Goal: Task Accomplishment & Management: Complete application form

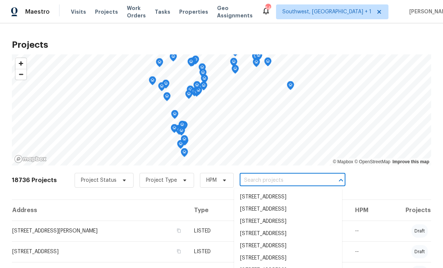
scroll to position [126, 0]
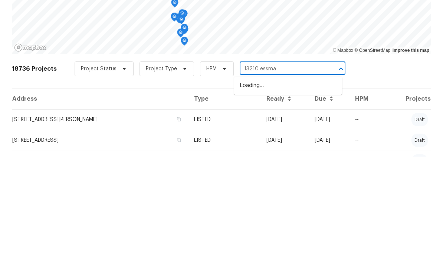
type input "13210 [PERSON_NAME]"
click at [290, 191] on li "[STREET_ADDRESS][PERSON_NAME]" at bounding box center [288, 197] width 108 height 12
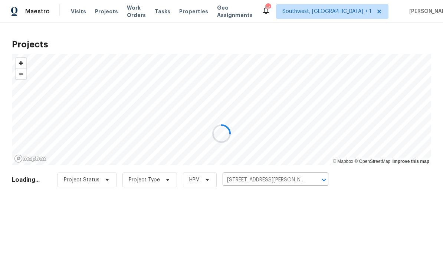
scroll to position [0, 0]
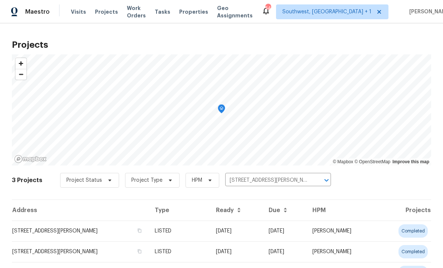
click at [263, 232] on td "07/13/25" at bounding box center [236, 231] width 53 height 21
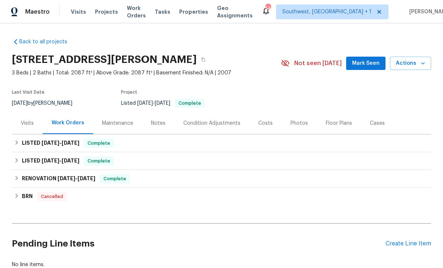
click at [399, 244] on div "Create Line Item" at bounding box center [408, 244] width 46 height 7
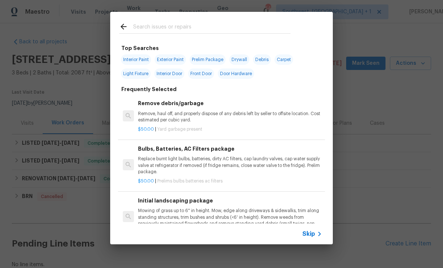
click at [313, 238] on span "Skip" at bounding box center [308, 234] width 13 height 7
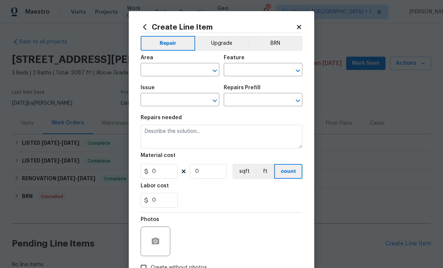
click at [176, 69] on input "text" at bounding box center [170, 70] width 58 height 11
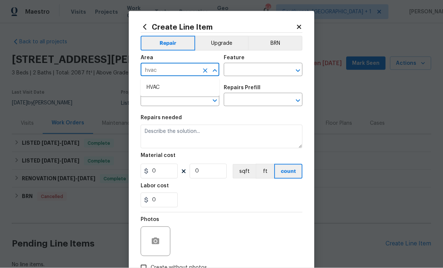
click at [169, 90] on li "HVAC" at bounding box center [180, 88] width 79 height 12
type input "HVAC"
click at [255, 68] on input "text" at bounding box center [253, 70] width 58 height 11
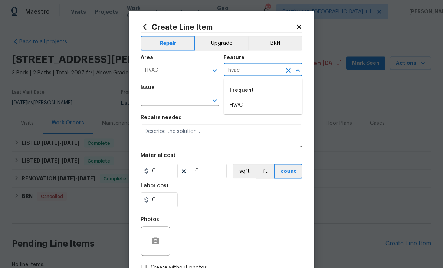
click at [245, 103] on li "HVAC" at bounding box center [263, 105] width 79 height 12
type input "HVAC"
click at [190, 100] on input "text" at bounding box center [170, 100] width 58 height 11
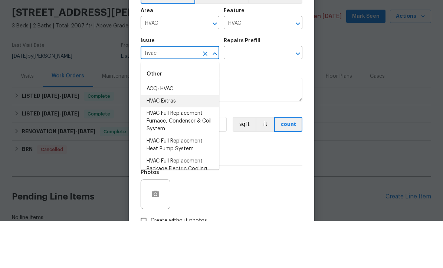
click at [173, 142] on li "HVAC Extras" at bounding box center [180, 148] width 79 height 12
type input "HVAC Extras"
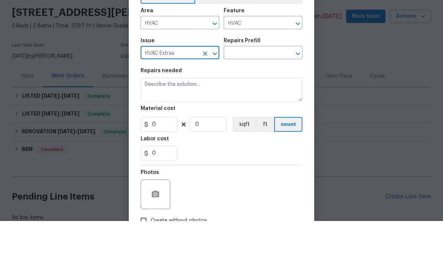
click at [263, 95] on input "text" at bounding box center [253, 100] width 58 height 11
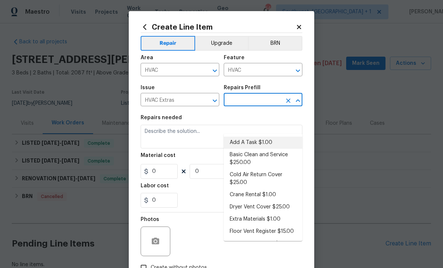
click at [255, 137] on li "Add A Task $1.00" at bounding box center [263, 143] width 79 height 12
type input "Add A Task $1.00"
type textarea "HPM to detail"
type input "1"
type input "Add A Task $1.00"
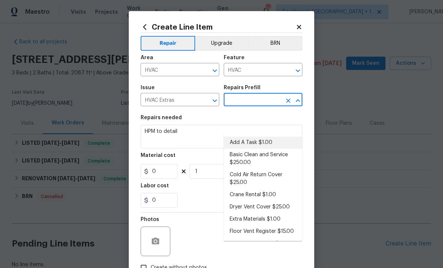
type input "1"
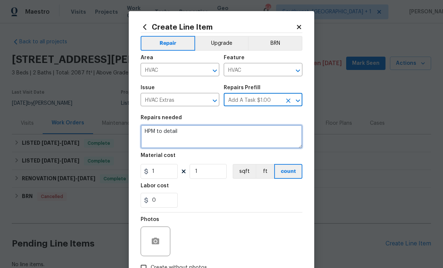
click at [224, 142] on textarea "HPM to detail" at bounding box center [222, 137] width 162 height 24
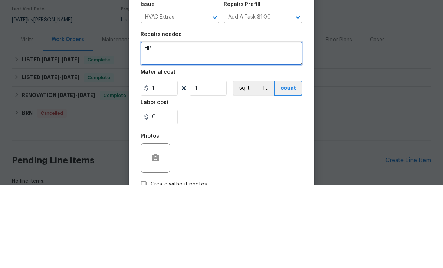
type textarea "H"
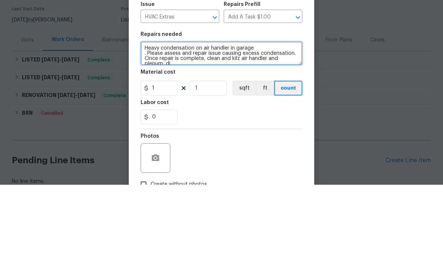
scroll to position [1, 0]
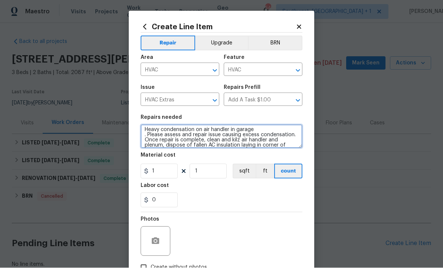
type textarea "Heavy condensation on air handler in garage . Please assess and repair issue ca…"
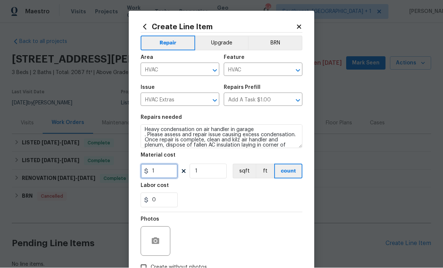
click at [161, 172] on input "1" at bounding box center [159, 171] width 37 height 15
type input "75"
click at [150, 241] on div "Repair Upgrade BRN Area HVAC ​ Feature HVAC ​ Issue HVAC Extras ​ Repairs Prefi…" at bounding box center [222, 154] width 162 height 242
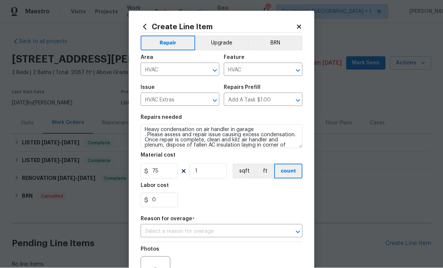
click at [219, 232] on input "text" at bounding box center [211, 232] width 141 height 11
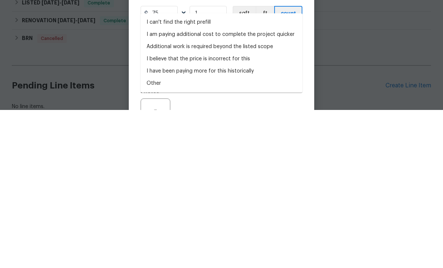
scroll to position [24, 0]
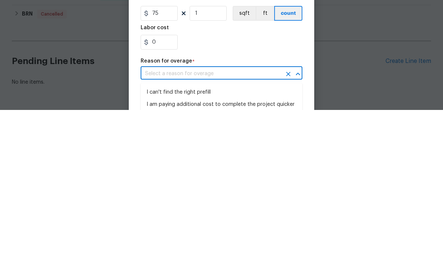
click at [189, 245] on li "I can't find the right prefill" at bounding box center [222, 251] width 162 height 12
type input "I can't find the right prefill"
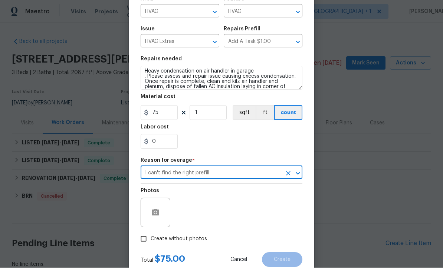
scroll to position [59, 0]
click at [152, 212] on icon "button" at bounding box center [155, 212] width 7 height 7
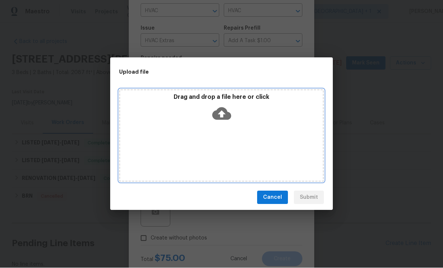
click at [218, 110] on icon at bounding box center [221, 114] width 19 height 13
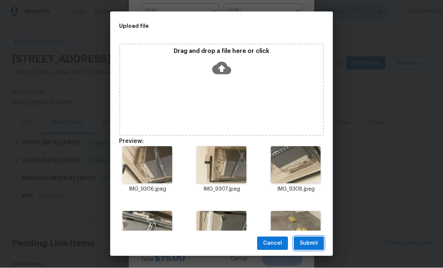
click at [314, 244] on span "Submit" at bounding box center [309, 244] width 18 height 9
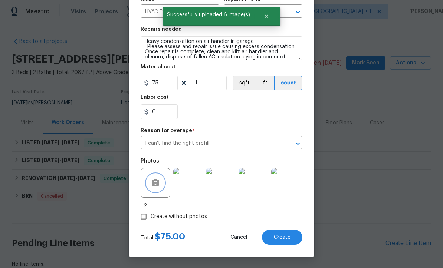
scroll to position [90, 0]
click at [282, 242] on button "Create" at bounding box center [282, 238] width 40 height 15
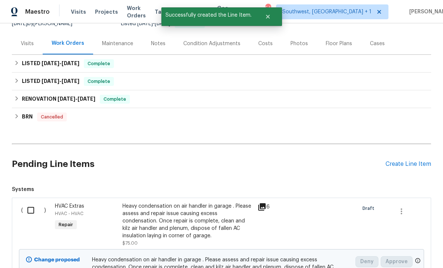
scroll to position [83, 0]
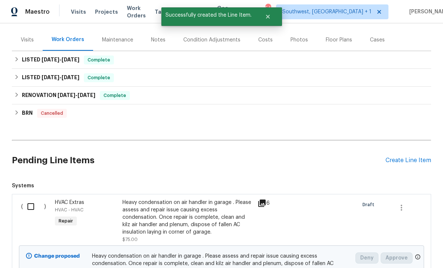
click at [29, 199] on input "checkbox" at bounding box center [33, 207] width 21 height 16
checkbox input "true"
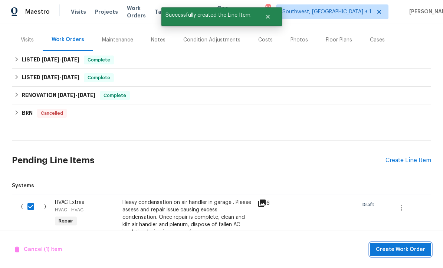
click at [401, 250] on span "Create Work Order" at bounding box center [400, 249] width 49 height 9
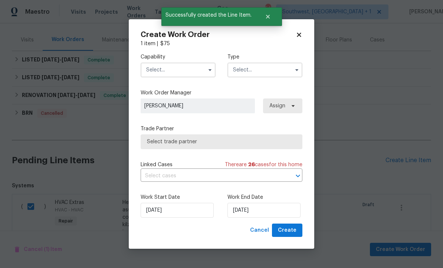
click at [188, 73] on input "text" at bounding box center [178, 70] width 75 height 15
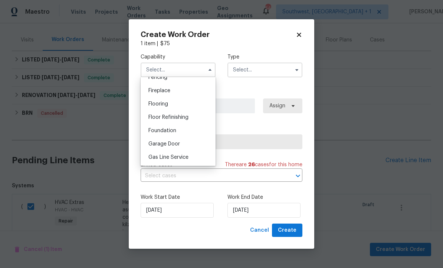
scroll to position [302, 0]
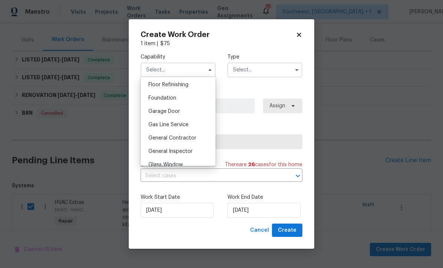
click at [199, 137] on div "General Contractor" at bounding box center [177, 138] width 71 height 13
type input "General Contractor"
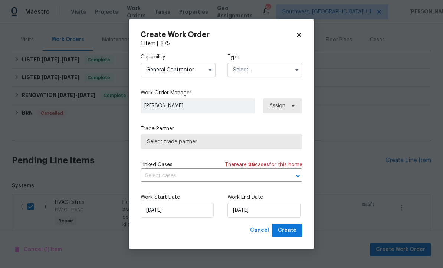
click at [278, 71] on input "text" at bounding box center [264, 70] width 75 height 15
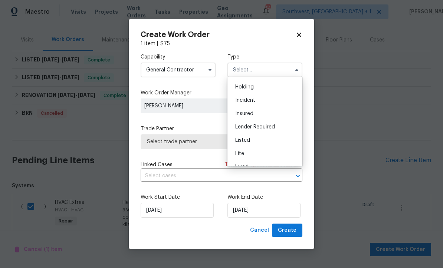
scroll to position [24, 0]
click at [250, 142] on div "Listed" at bounding box center [264, 141] width 71 height 13
type input "Listed"
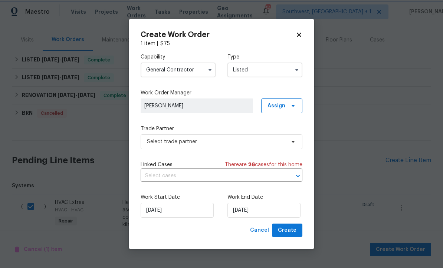
scroll to position [0, 0]
click at [285, 105] on span "Assign" at bounding box center [281, 106] width 41 height 15
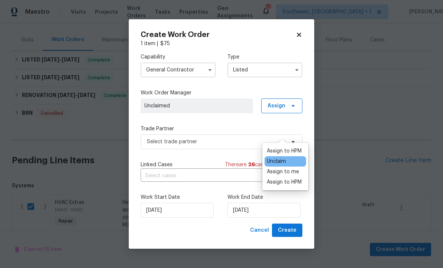
click at [286, 168] on div "Assign to me" at bounding box center [283, 171] width 32 height 7
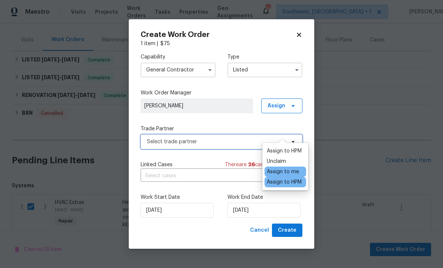
click at [217, 143] on span "Select trade partner" at bounding box center [216, 141] width 138 height 7
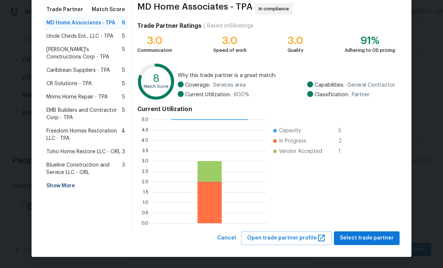
scroll to position [59, 0]
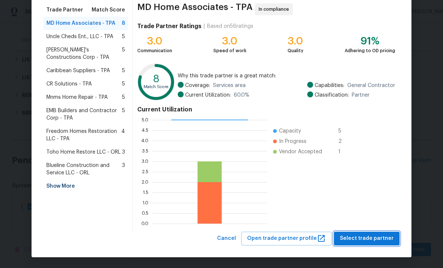
click at [364, 240] on span "Select trade partner" at bounding box center [367, 238] width 54 height 9
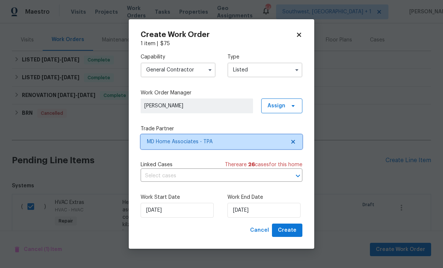
scroll to position [0, 0]
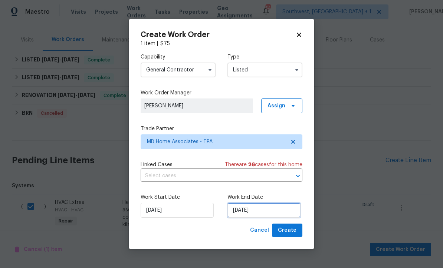
click at [278, 215] on input "[DATE]" at bounding box center [263, 210] width 73 height 15
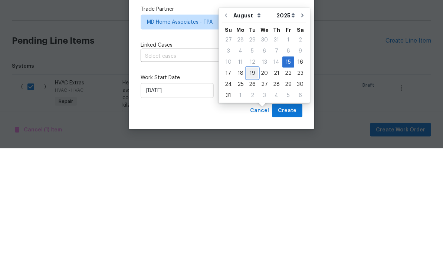
click at [249, 188] on div "19" at bounding box center [252, 193] width 12 height 10
type input "8/19/2025"
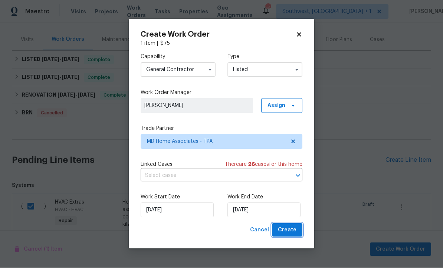
click at [290, 235] on button "Create" at bounding box center [287, 231] width 30 height 14
checkbox input "false"
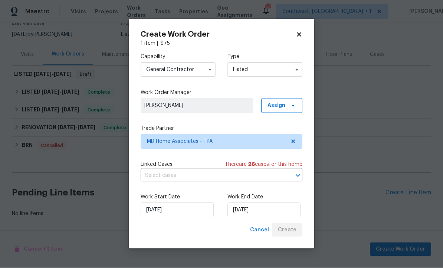
scroll to position [44, 0]
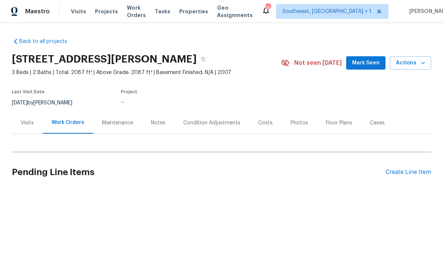
scroll to position [0, 0]
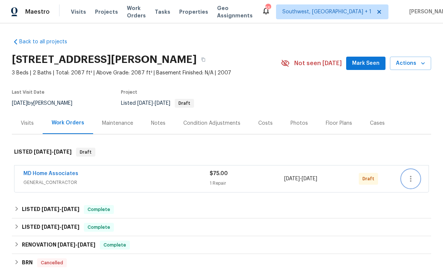
click at [409, 179] on icon "button" at bounding box center [410, 179] width 9 height 9
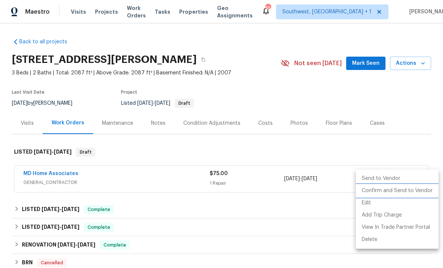
click at [403, 192] on li "Confirm and Send to Vendor" at bounding box center [397, 191] width 83 height 12
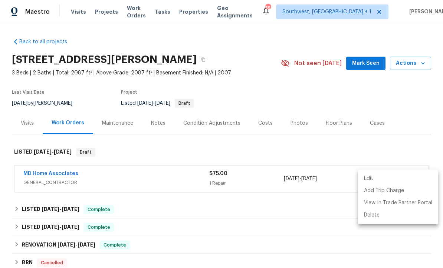
click at [406, 94] on div at bounding box center [221, 134] width 443 height 268
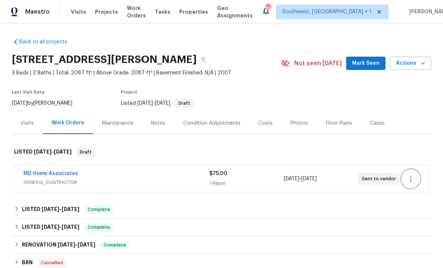
scroll to position [0, 0]
click at [73, 14] on span "Visits" at bounding box center [78, 11] width 15 height 7
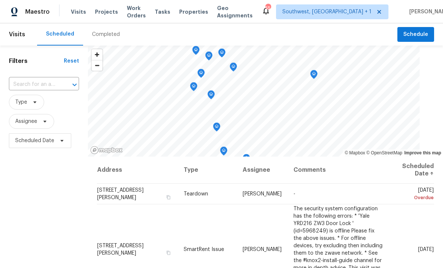
click at [39, 87] on input "text" at bounding box center [33, 84] width 49 height 11
click at [45, 83] on input "557 pineal" at bounding box center [33, 84] width 49 height 11
type input "557 pin"
click at [40, 106] on li "557 Pinellas Bayway S Apt 111, Saint Petersburg, FL 33715" at bounding box center [44, 102] width 71 height 12
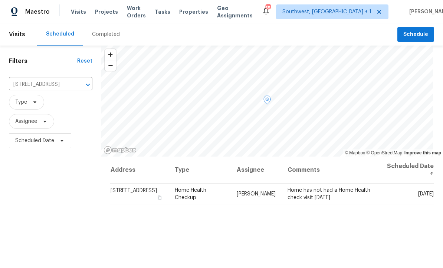
click at [0, 0] on icon at bounding box center [0, 0] width 0 height 0
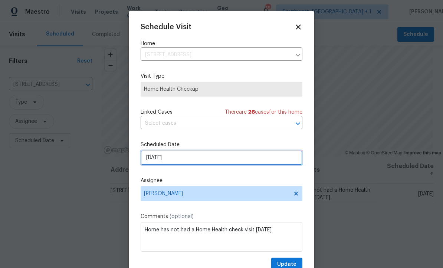
click at [205, 159] on input "8/15/2025" at bounding box center [222, 158] width 162 height 15
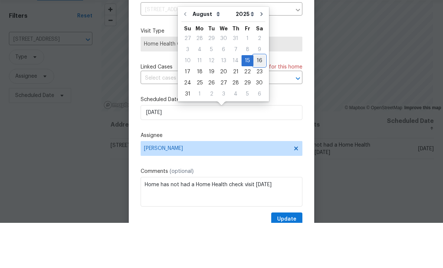
click at [258, 101] on div "16" at bounding box center [259, 106] width 12 height 10
type input "8/16/2025"
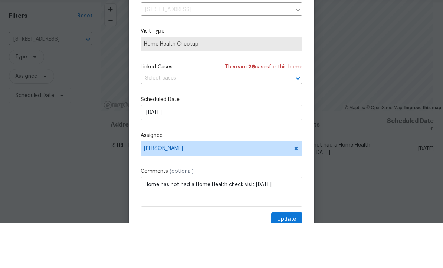
scroll to position [24, 0]
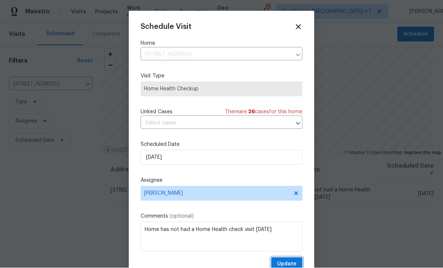
click at [289, 263] on span "Update" at bounding box center [286, 264] width 19 height 9
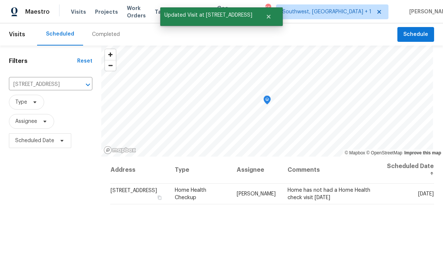
click at [37, 79] on input "557 Pinellas Bayway S Apt 111, Saint Petersburg, FL 33715" at bounding box center [40, 84] width 63 height 11
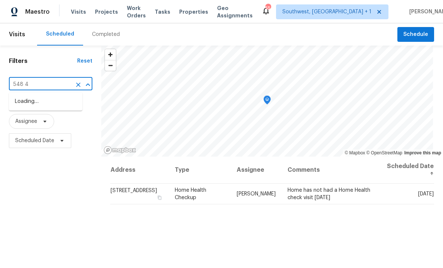
type input "548 47"
click at [35, 96] on li "548 47th Ave N, Saint Petersburg, FL 33703" at bounding box center [45, 102] width 73 height 12
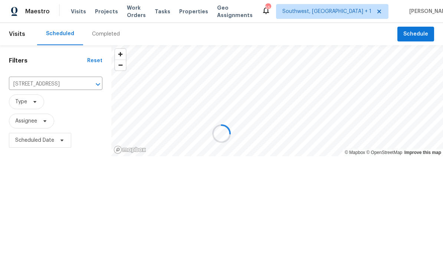
scroll to position [0, 0]
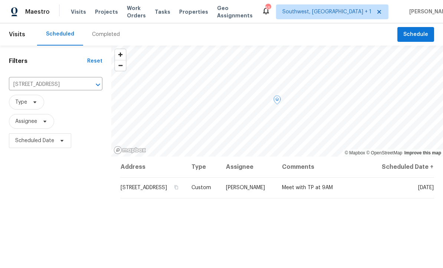
click at [0, 0] on span at bounding box center [0, 0] width 0 height 0
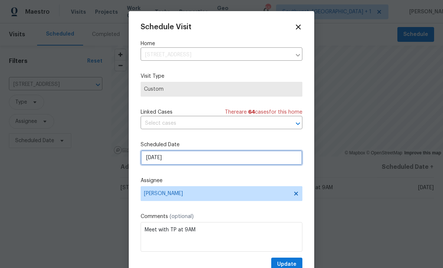
click at [209, 163] on input "8/15/2025" at bounding box center [222, 158] width 162 height 15
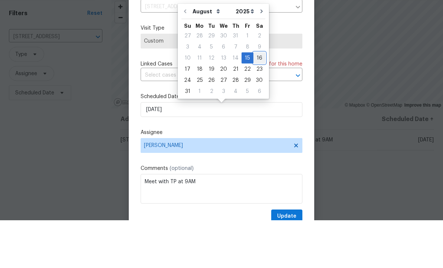
click at [259, 101] on div "16" at bounding box center [259, 106] width 12 height 10
type input "8/16/2025"
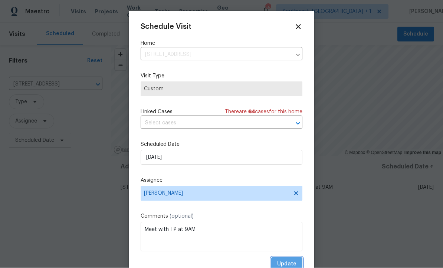
click at [289, 263] on span "Update" at bounding box center [286, 264] width 19 height 9
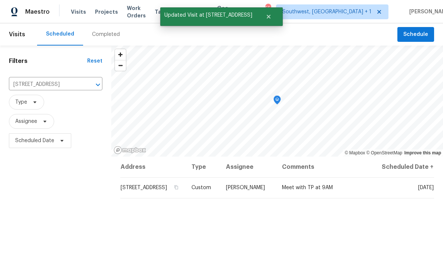
scroll to position [0, 0]
click at [98, 11] on span "Projects" at bounding box center [106, 11] width 23 height 7
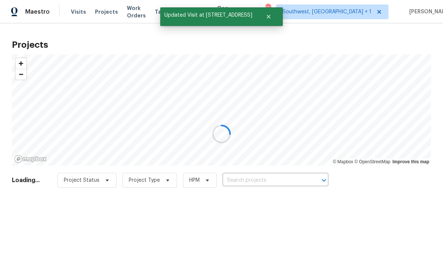
click at [293, 181] on div at bounding box center [221, 134] width 443 height 268
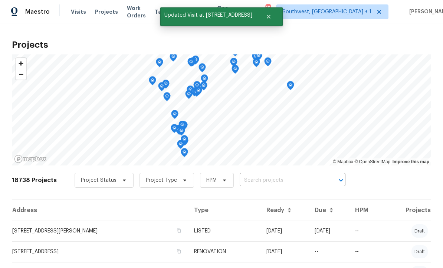
click at [283, 184] on input "text" at bounding box center [282, 180] width 85 height 11
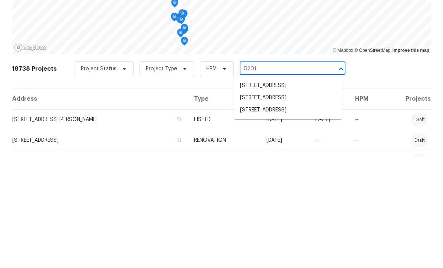
type input "5201 7"
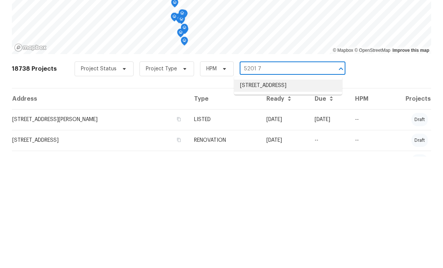
click at [290, 191] on li "5201 72nd Way N, Saint Petersburg, FL 33709" at bounding box center [288, 197] width 108 height 12
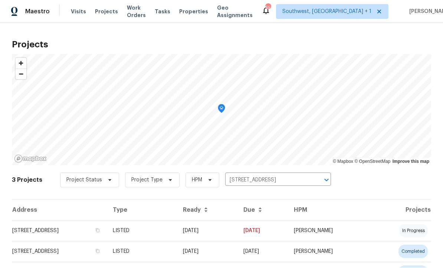
scroll to position [0, 0]
click at [237, 235] on td "08/04/25" at bounding box center [207, 231] width 60 height 21
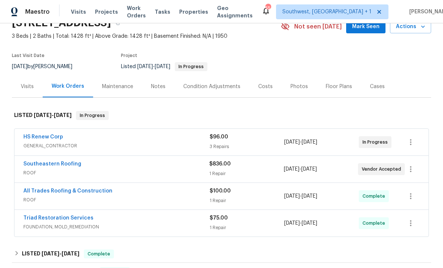
scroll to position [36, 0]
click at [42, 139] on link "HS Renew Corp" at bounding box center [43, 137] width 40 height 5
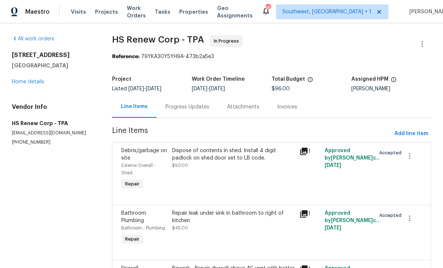
click at [179, 103] on div "Progress Updates" at bounding box center [187, 106] width 44 height 7
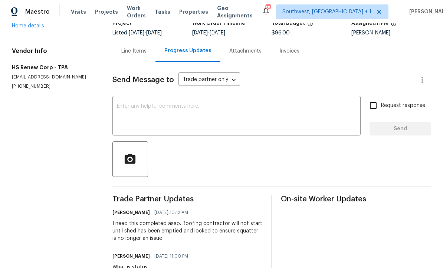
scroll to position [56, 0]
click at [241, 118] on textarea at bounding box center [236, 117] width 239 height 26
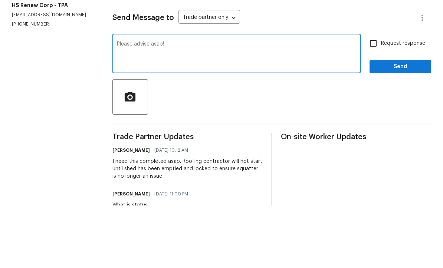
type textarea "Please advise asap!"
click at [374, 98] on input "Request response" at bounding box center [373, 106] width 16 height 16
checkbox input "true"
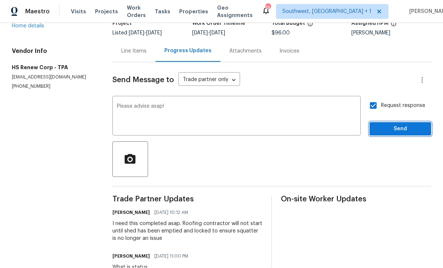
click at [403, 125] on span "Send" at bounding box center [400, 129] width 50 height 9
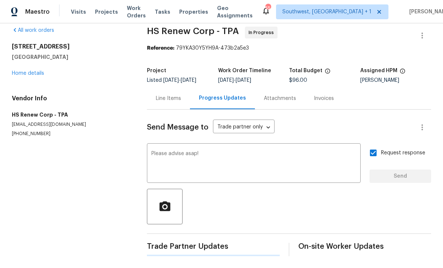
scroll to position [0, 0]
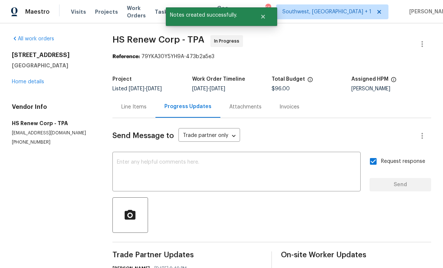
click at [28, 79] on link "Home details" at bounding box center [28, 81] width 32 height 5
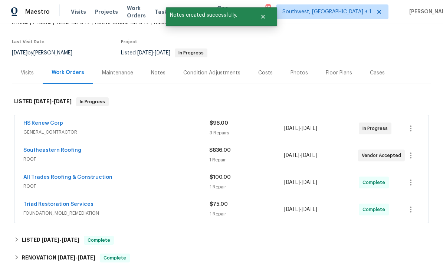
scroll to position [49, 0]
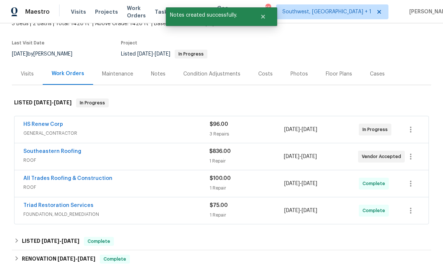
click at [46, 149] on link "Southeastern Roofing" at bounding box center [52, 151] width 58 height 5
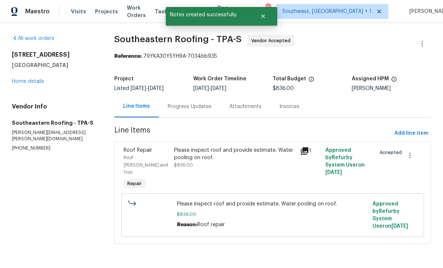
click at [174, 104] on div "Progress Updates" at bounding box center [190, 106] width 44 height 7
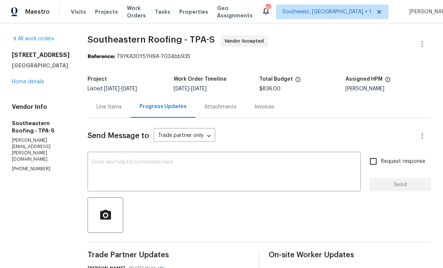
click at [27, 86] on div "5201 72nd Way N Saint Petersburg, FL 33709 Home details" at bounding box center [41, 69] width 58 height 34
click at [30, 85] on link "Home details" at bounding box center [28, 81] width 32 height 5
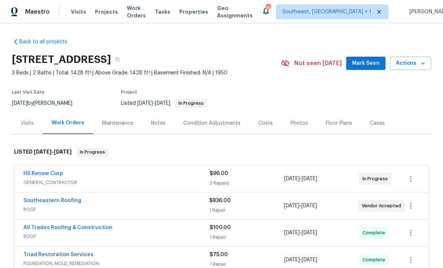
click at [101, 10] on span "Projects" at bounding box center [106, 11] width 23 height 7
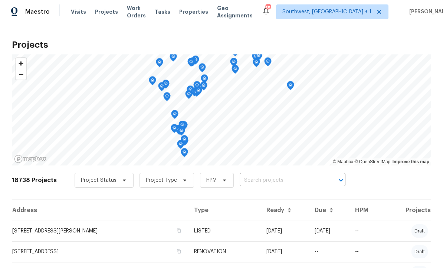
click at [284, 182] on input "text" at bounding box center [282, 180] width 85 height 11
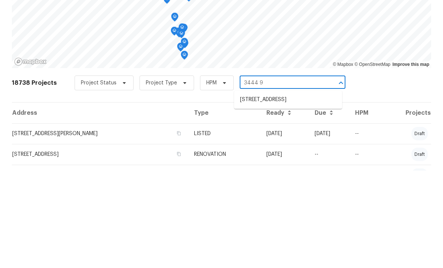
type input "3444 97"
click at [282, 191] on li "3444 97th Ln E, Palmetto, FL 34221" at bounding box center [288, 197] width 108 height 12
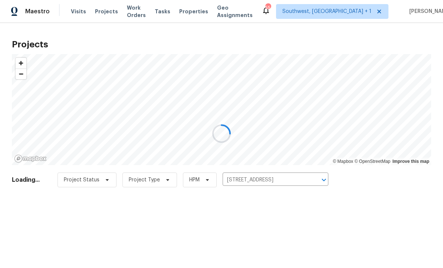
scroll to position [0, 0]
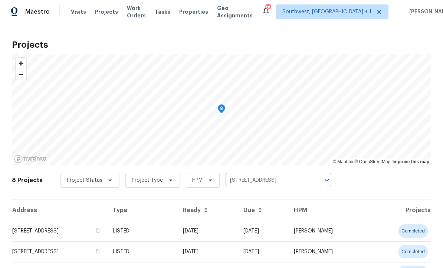
click at [85, 231] on td "3444 97th Ln E, Palmetto, FL 34221" at bounding box center [59, 231] width 95 height 21
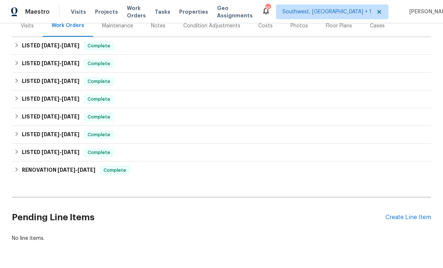
scroll to position [97, 0]
click at [397, 221] on div "Create Line Item" at bounding box center [408, 218] width 46 height 7
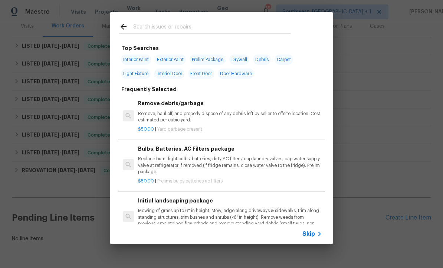
click at [316, 237] on icon at bounding box center [319, 234] width 9 height 9
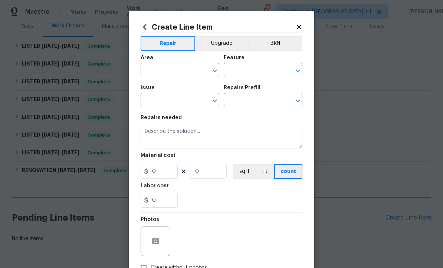
click at [180, 71] on input "text" at bounding box center [170, 70] width 58 height 11
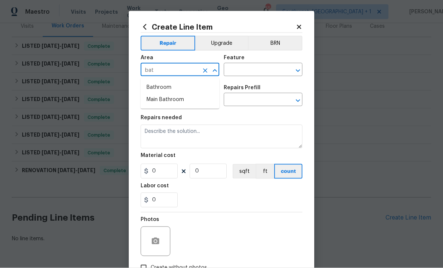
click at [175, 99] on li "Main Bathroom" at bounding box center [180, 100] width 79 height 12
type input "Main Bathroom"
click at [268, 68] on input "text" at bounding box center [253, 70] width 58 height 11
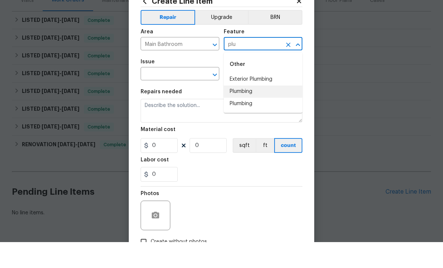
click at [248, 112] on li "Plumbing" at bounding box center [263, 118] width 79 height 12
type input "Plumbing"
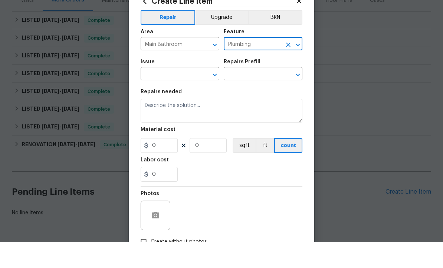
click at [194, 95] on input "text" at bounding box center [170, 100] width 58 height 11
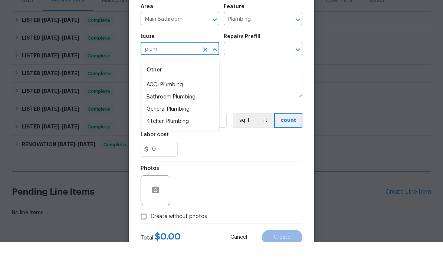
scroll to position [25, 0]
click at [192, 118] on li "Bathroom Plumbing" at bounding box center [180, 124] width 79 height 12
type input "Bathroom Plumbing"
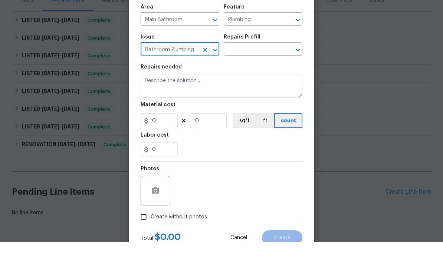
click at [268, 70] on input "text" at bounding box center [253, 75] width 58 height 11
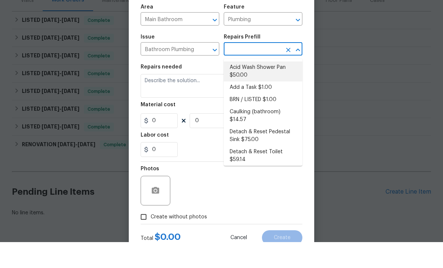
click at [261, 88] on li "Acid Wash Shower Pan $50.00" at bounding box center [263, 98] width 79 height 20
type input "Acid Wash Shower Pan $50.00"
type textarea "Prep and acid wash/deep clean the shower pan."
type input "1"
type input "Acid Wash Shower Pan $50.00"
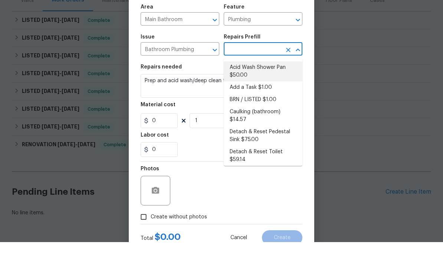
type input "50"
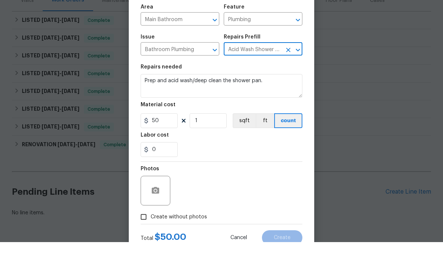
click at [290, 74] on icon "Clear" at bounding box center [288, 76] width 4 height 4
click at [266, 70] on input "text" at bounding box center [253, 75] width 58 height 11
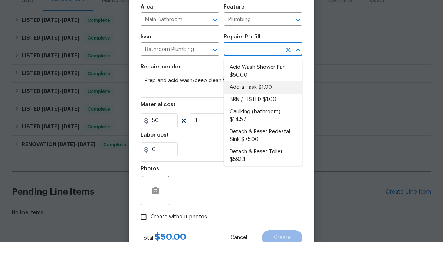
click at [255, 108] on li "Add a Task $1.00" at bounding box center [263, 114] width 79 height 12
type input "Add a Task $1.00"
type textarea "HPM to detail"
type input "Add a Task $1.00"
type input "1"
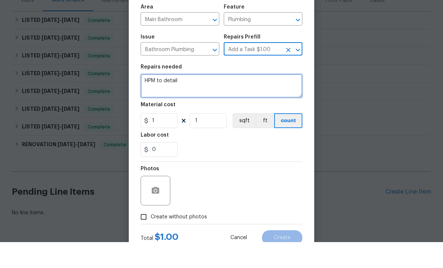
click at [237, 100] on textarea "HPM to detail" at bounding box center [222, 112] width 162 height 24
type textarea "H"
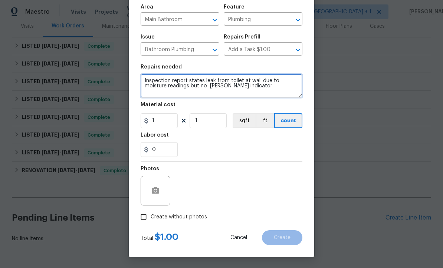
scroll to position [50, 0]
type textarea "Inspection report states leak from toilet at wall due to moisture readings but …"
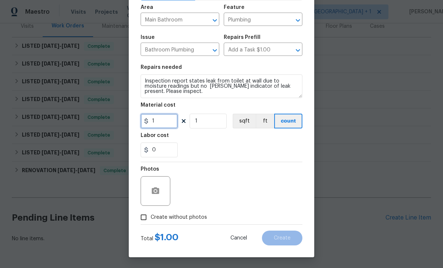
click at [161, 126] on input "1" at bounding box center [159, 121] width 37 height 15
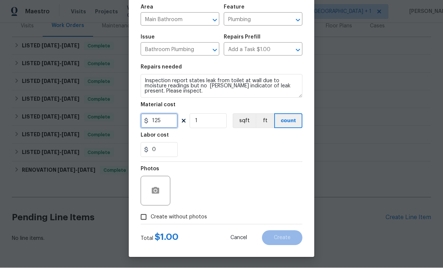
type input "125"
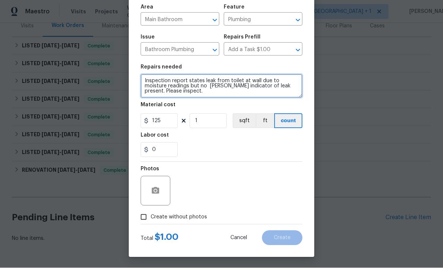
click at [250, 95] on textarea "Inspection report states leak from toilet at wall due to moisture readings but …" at bounding box center [222, 87] width 162 height 24
type textarea "Inspection report states leak from toilet at wall due to moisture readings but …"
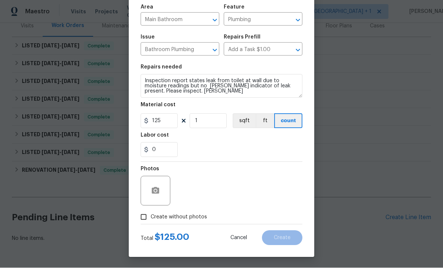
click at [143, 223] on input "Create without photos" at bounding box center [143, 218] width 14 height 14
checkbox input "true"
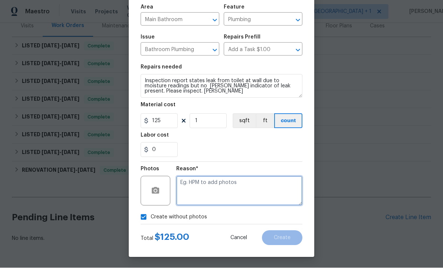
click at [262, 197] on textarea at bounding box center [239, 191] width 126 height 30
type textarea "Feedback"
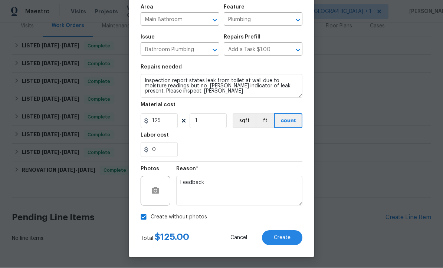
click at [285, 241] on span "Create" at bounding box center [282, 239] width 17 height 6
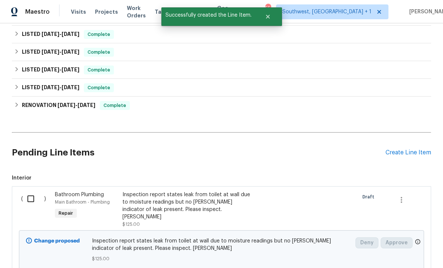
scroll to position [162, 0]
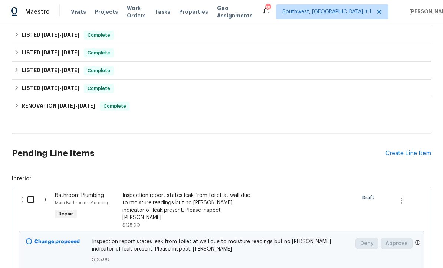
click at [410, 136] on div "Pending Line Items Create Line Item" at bounding box center [221, 153] width 419 height 34
click at [411, 139] on div "Pending Line Items Create Line Item" at bounding box center [221, 153] width 419 height 34
click at [408, 150] on div "Create Line Item" at bounding box center [408, 153] width 46 height 7
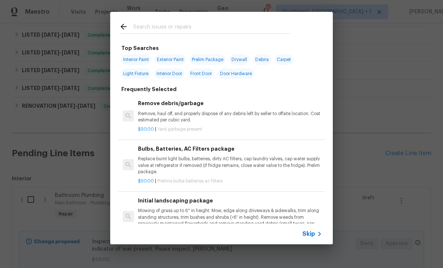
click at [312, 238] on span "Skip" at bounding box center [308, 234] width 13 height 7
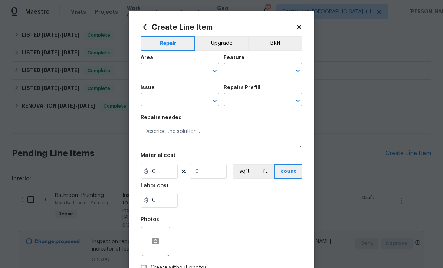
click at [184, 70] on input "text" at bounding box center [170, 70] width 58 height 11
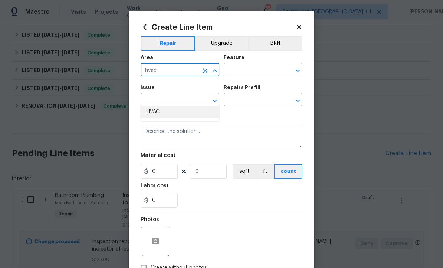
click at [169, 106] on li "HVAC" at bounding box center [180, 112] width 79 height 12
type input "HVAC"
click at [264, 66] on input "text" at bounding box center [253, 70] width 58 height 11
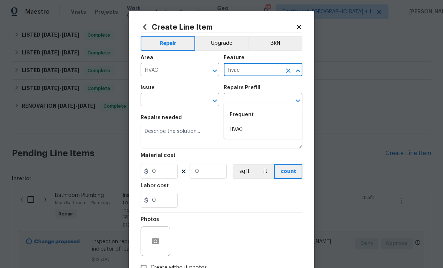
click at [243, 124] on li "HVAC" at bounding box center [263, 130] width 79 height 12
type input "HVAC"
click at [191, 102] on input "text" at bounding box center [170, 100] width 58 height 11
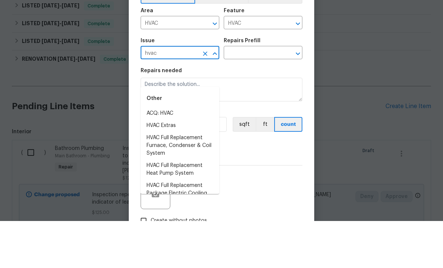
click at [176, 167] on li "HVAC Extras" at bounding box center [180, 173] width 79 height 12
type input "HVAC Extras"
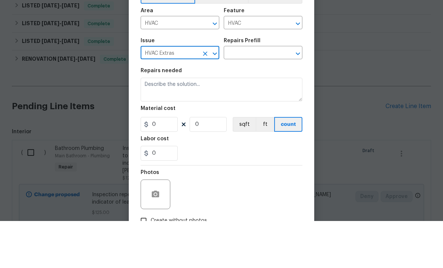
click at [274, 95] on input "text" at bounding box center [253, 100] width 58 height 11
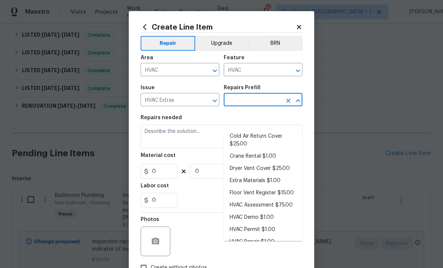
scroll to position [38, 0]
click at [274, 237] on li "HVAC Repair $1.00" at bounding box center [263, 243] width 79 height 12
type input "HVAC Repair $1.00"
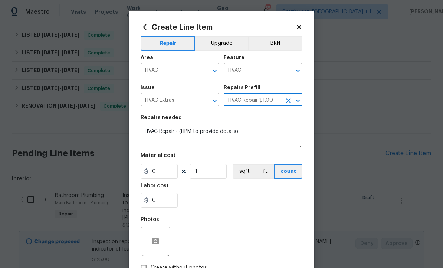
type textarea "HVAC Repair - (HPM to provide details)"
type input "1"
type input "HVAC Repair $1.00"
type input "1"
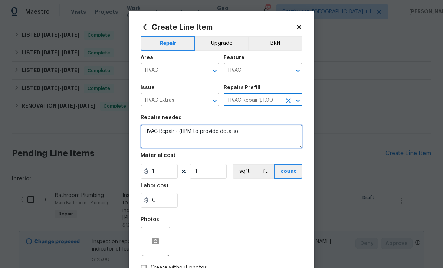
click at [264, 136] on textarea "HVAC Repair - (HPM to provide details)" at bounding box center [222, 137] width 162 height 24
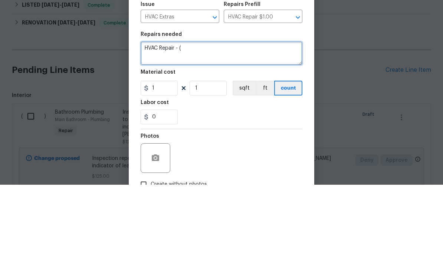
type textarea "HVAC"
type textarea "Inspection report states low temp splits. Please inspect. Naomi"
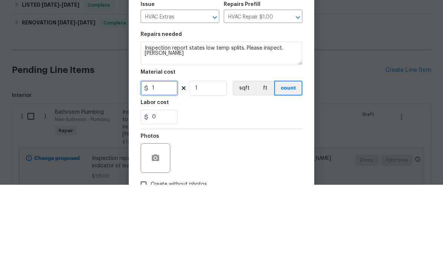
click at [165, 164] on input "1" at bounding box center [159, 171] width 37 height 15
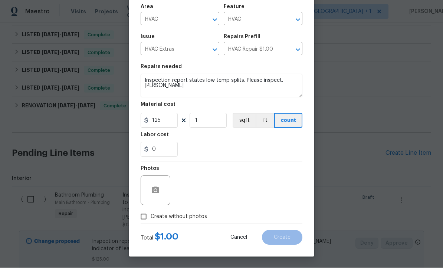
scroll to position [52, 0]
type input "125"
click at [142, 218] on div "Photos Create without photos" at bounding box center [222, 193] width 162 height 62
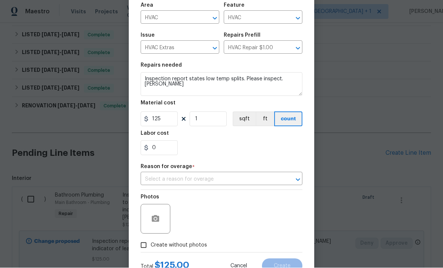
click at [240, 184] on input "text" at bounding box center [211, 179] width 141 height 11
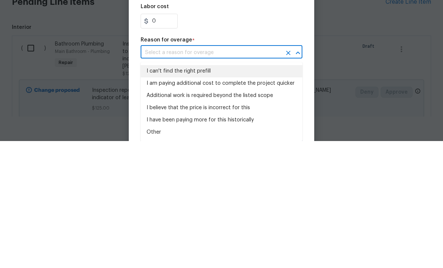
click at [203, 192] on li "I can't find the right prefill" at bounding box center [222, 198] width 162 height 12
type input "I can't find the right prefill"
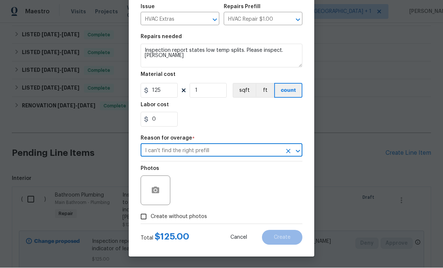
scroll to position [83, 0]
click at [143, 219] on input "Create without photos" at bounding box center [143, 217] width 14 height 14
checkbox input "true"
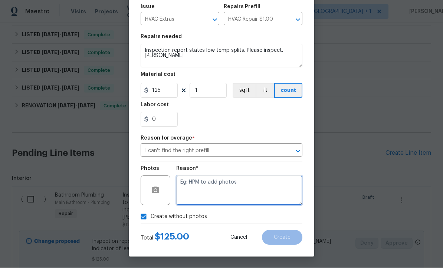
click at [226, 191] on textarea at bounding box center [239, 191] width 126 height 30
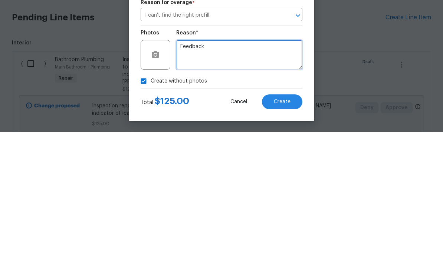
type textarea "Feedback"
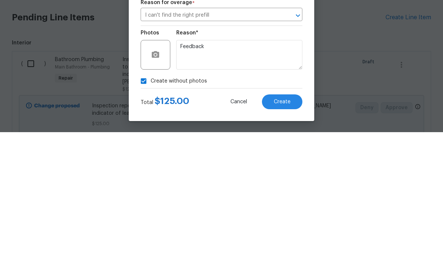
click at [288, 235] on span "Create" at bounding box center [282, 238] width 17 height 6
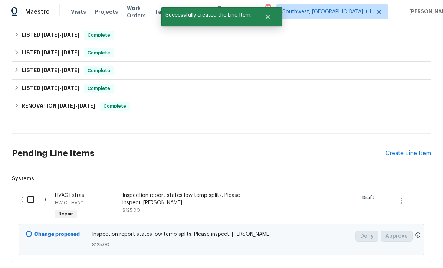
click at [409, 150] on div "Create Line Item" at bounding box center [408, 153] width 46 height 7
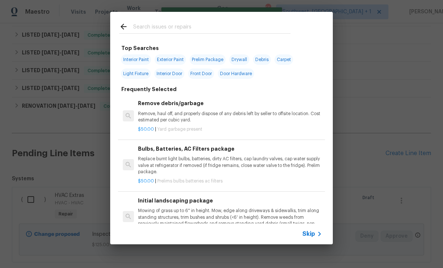
click at [313, 238] on div "Skip" at bounding box center [313, 234] width 22 height 9
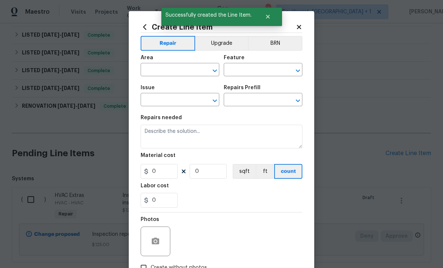
click at [179, 69] on input "text" at bounding box center [170, 70] width 58 height 11
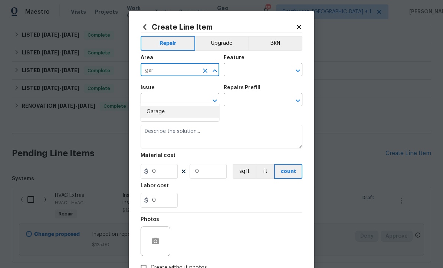
click at [174, 106] on li "Garage" at bounding box center [180, 112] width 79 height 12
type input "Garage"
click at [265, 69] on input "text" at bounding box center [253, 70] width 58 height 11
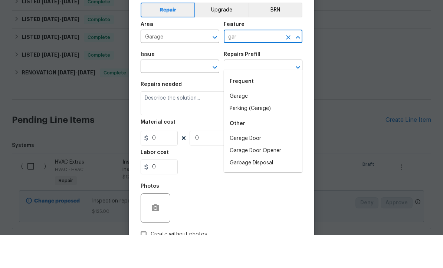
click at [242, 124] on li "Garage" at bounding box center [263, 130] width 79 height 12
type input "Garage"
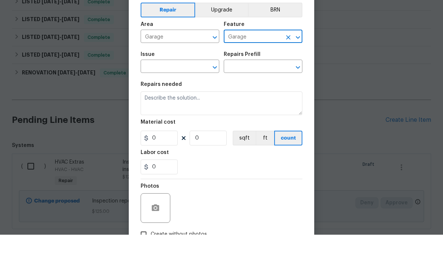
click at [189, 95] on input "text" at bounding box center [170, 100] width 58 height 11
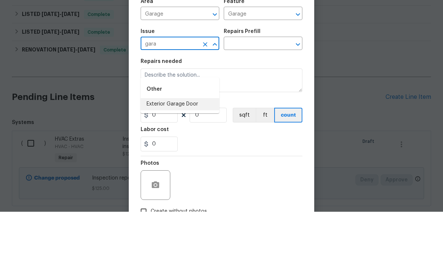
click at [193, 155] on li "Exterior Garage Door" at bounding box center [180, 161] width 79 height 12
type input "Exterior Garage Door"
click at [272, 95] on input "text" at bounding box center [253, 100] width 58 height 11
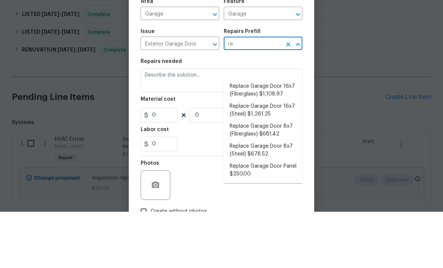
type input "r"
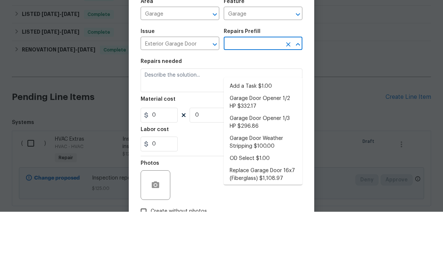
click at [264, 137] on li "Add a Task $1.00" at bounding box center [263, 143] width 79 height 12
type input "Add a Task $1.00"
type input "Interior Door"
type textarea "HPM to detail"
type input "1"
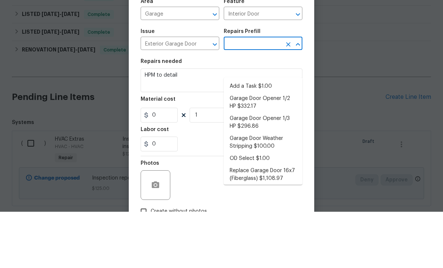
type input "Add a Task $1.00"
type input "1"
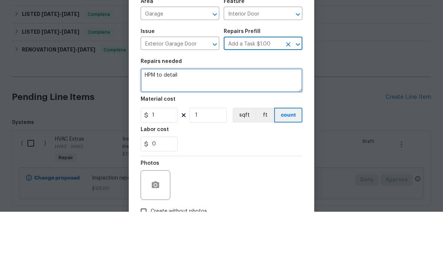
click at [244, 125] on textarea "HPM to detail" at bounding box center [222, 137] width 162 height 24
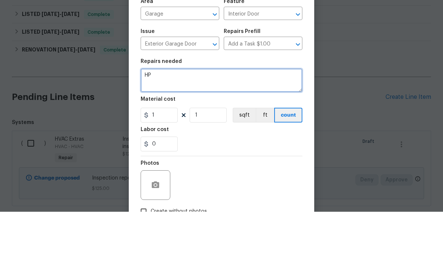
type textarea "H"
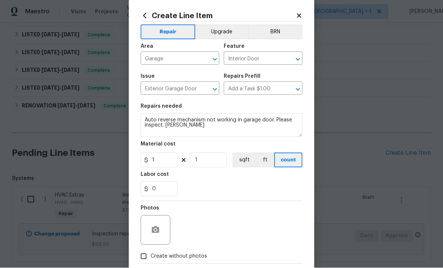
scroll to position [11, 0]
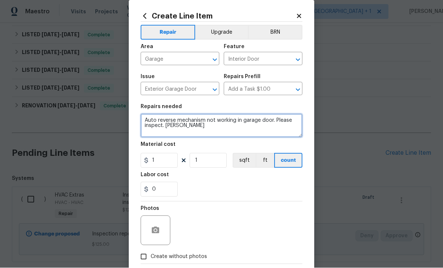
type textarea "Auto reverse mechanism not working in garage door. Please inspect. [PERSON_NAME]"
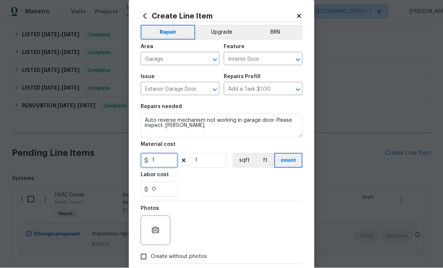
click at [161, 163] on input "1" at bounding box center [159, 160] width 37 height 15
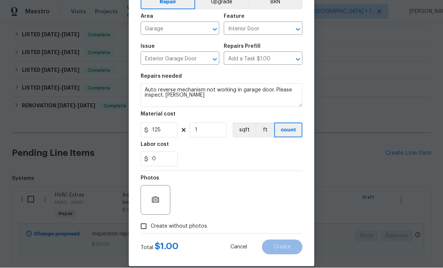
scroll to position [41, 0]
type input "125"
click at [141, 230] on input "Create without photos" at bounding box center [143, 227] width 14 height 14
checkbox input "true"
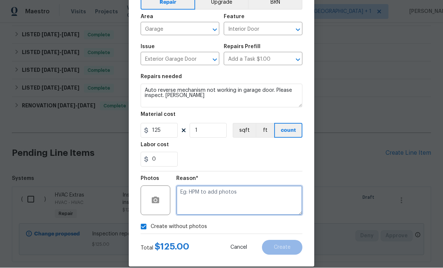
click at [233, 200] on textarea at bounding box center [239, 201] width 126 height 30
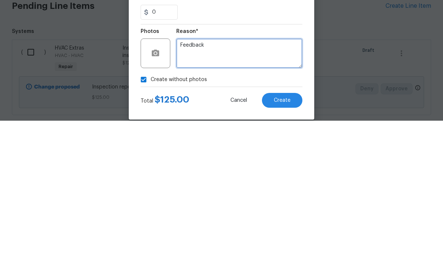
type textarea "Feedback"
click at [284, 245] on span "Create" at bounding box center [282, 248] width 17 height 6
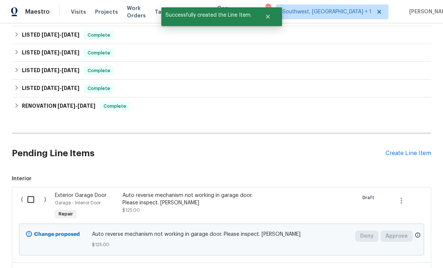
click at [409, 150] on div "Create Line Item" at bounding box center [408, 153] width 46 height 7
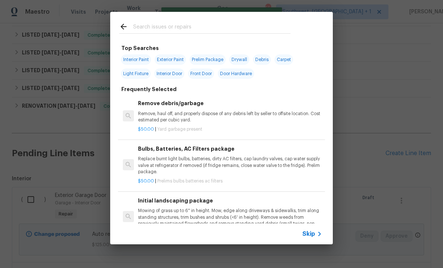
click at [314, 238] on div "Skip" at bounding box center [313, 234] width 22 height 9
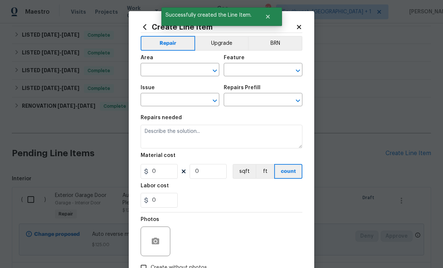
click at [180, 70] on input "text" at bounding box center [170, 70] width 58 height 11
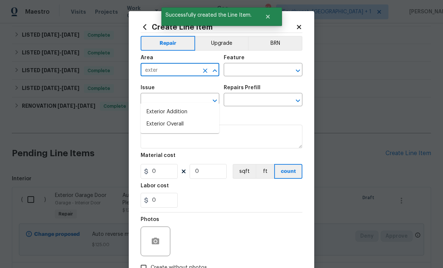
click at [186, 118] on li "Exterior Overall" at bounding box center [180, 124] width 79 height 12
type input "Exterior Overall"
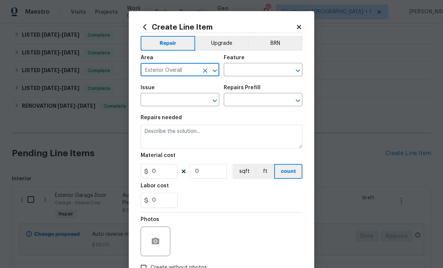
click at [267, 69] on input "text" at bounding box center [253, 70] width 58 height 11
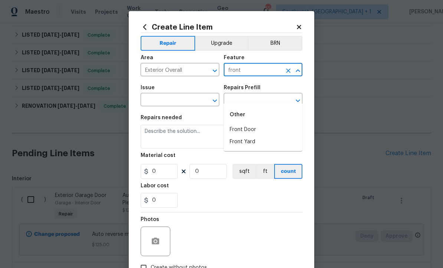
click at [250, 124] on li "Front Door" at bounding box center [263, 130] width 79 height 12
type input "Front Door"
click at [199, 104] on div "​" at bounding box center [180, 100] width 79 height 11
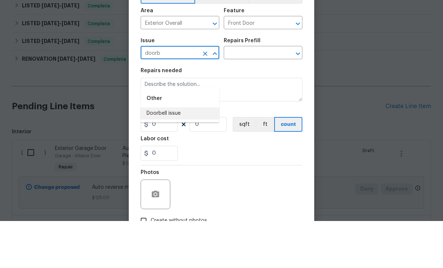
click at [186, 155] on li "Doorbell issue" at bounding box center [180, 161] width 79 height 12
type input "Doorbell issue"
click at [275, 95] on input "text" at bounding box center [253, 100] width 58 height 11
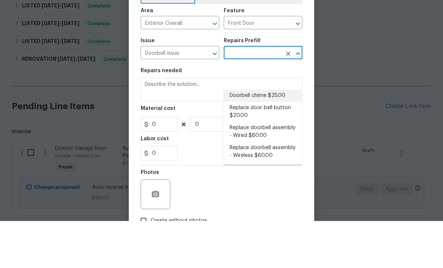
click at [273, 137] on li "Doorbell chime $25.00" at bounding box center [263, 143] width 79 height 12
type input "Doorbell chime $25.00"
type textarea "Replace damaged/missing doorbell chime"
type input "1"
type input "25"
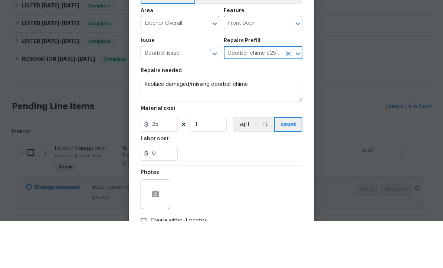
click at [284, 97] on icon "Clear" at bounding box center [287, 100] width 7 height 7
click at [271, 95] on input "text" at bounding box center [253, 100] width 58 height 11
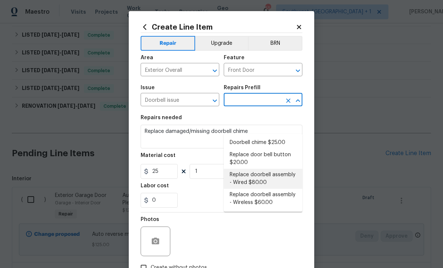
click at [280, 169] on li "Replace doorbell assembly - Wired $80.00" at bounding box center [263, 179] width 79 height 20
type input "Replace doorbell assembly - Wired $80.00"
type textarea "Replace non-functioning/missing wired doorbell assembly"
type input "80"
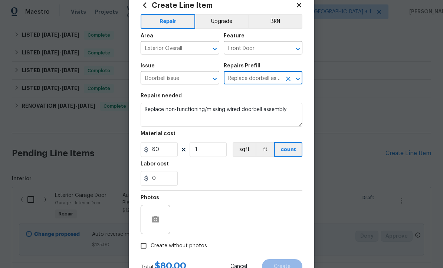
scroll to position [21, 0]
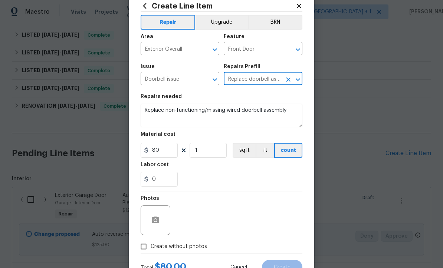
click at [141, 249] on input "Create without photos" at bounding box center [143, 247] width 14 height 14
checkbox input "true"
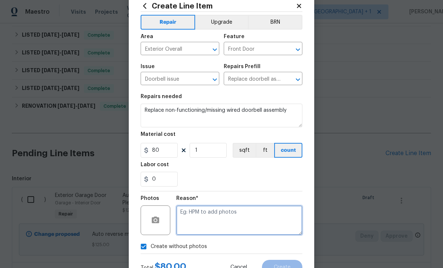
click at [267, 225] on textarea at bounding box center [239, 221] width 126 height 30
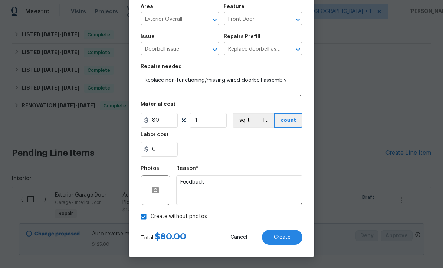
scroll to position [52, 0]
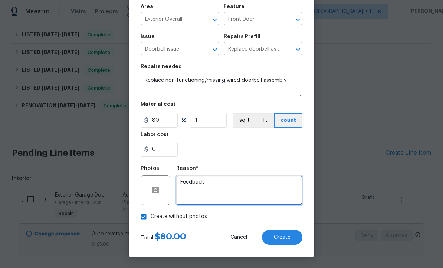
type textarea "Feedback"
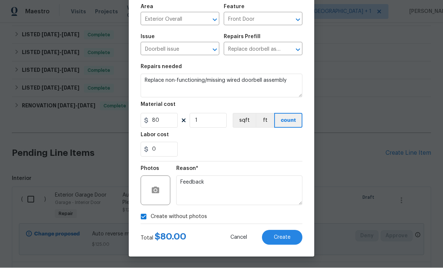
click at [281, 241] on button "Create" at bounding box center [282, 238] width 40 height 15
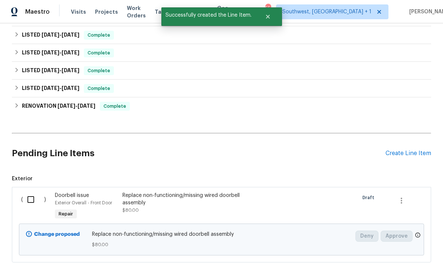
click at [408, 150] on div "Create Line Item" at bounding box center [408, 153] width 46 height 7
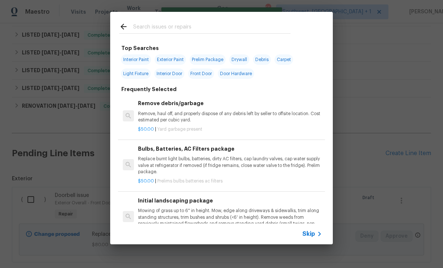
click at [314, 237] on span "Skip" at bounding box center [308, 234] width 13 height 7
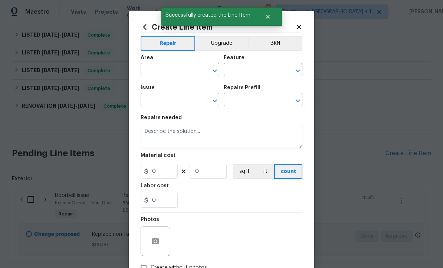
click at [186, 70] on input "text" at bounding box center [170, 70] width 58 height 11
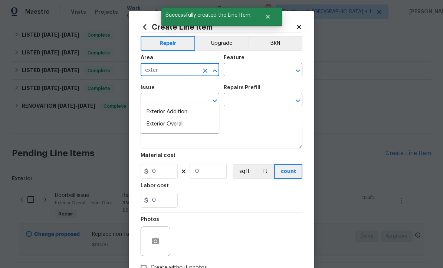
click at [181, 118] on li "Exterior Overall" at bounding box center [180, 124] width 79 height 12
type input "Exterior Overall"
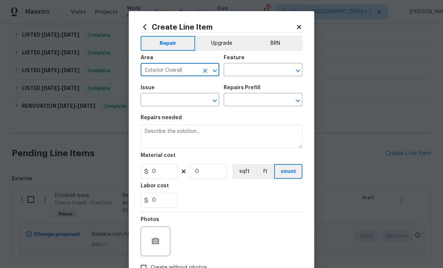
click at [261, 73] on input "text" at bounding box center [253, 70] width 58 height 11
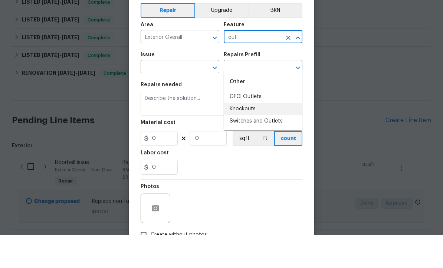
click at [256, 136] on li "Knockouts" at bounding box center [263, 142] width 79 height 12
type input "Knockouts"
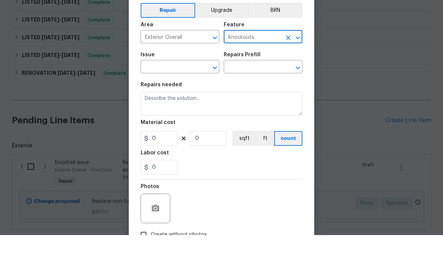
click at [288, 69] on icon "Clear" at bounding box center [288, 71] width 4 height 4
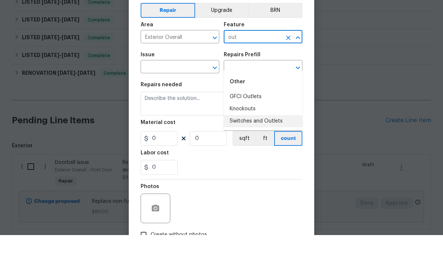
click at [275, 148] on li "Switches and Outlets" at bounding box center [263, 154] width 79 height 12
type input "Switches and Outlets"
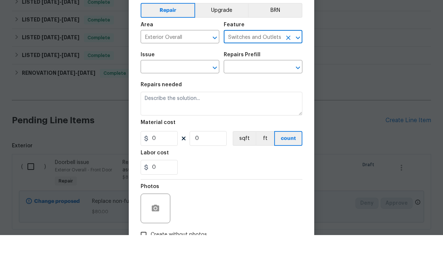
click at [199, 95] on div "​" at bounding box center [180, 100] width 79 height 11
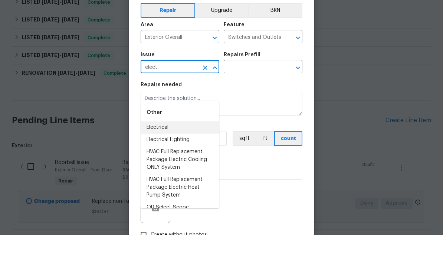
click at [168, 155] on li "Electrical" at bounding box center [180, 161] width 79 height 12
type input "Electrical"
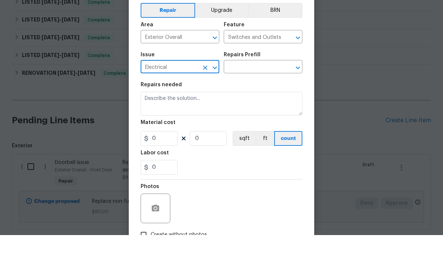
click at [264, 95] on input "text" at bounding box center [253, 100] width 58 height 11
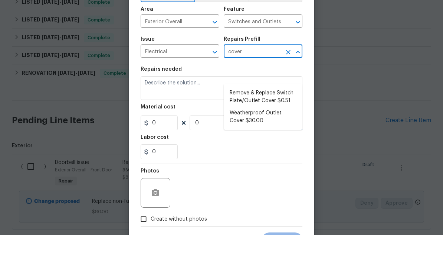
scroll to position [16, 0]
click at [276, 141] on li "Weatherproof Outlet Cover $30.00" at bounding box center [263, 151] width 79 height 20
type input "Weatherproof Outlet Cover $30.00"
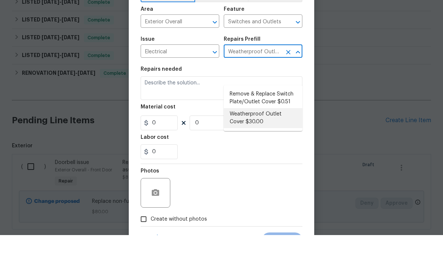
type textarea "Install a weatherproof outlet cover on the exterior outlet(s) as directed by th…"
type input "1"
type input "30"
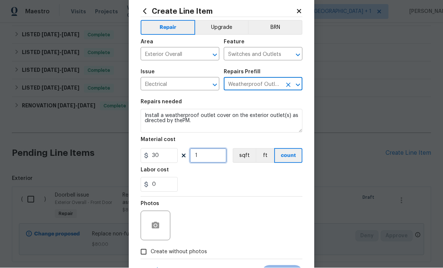
click at [218, 157] on input "1" at bounding box center [207, 156] width 37 height 15
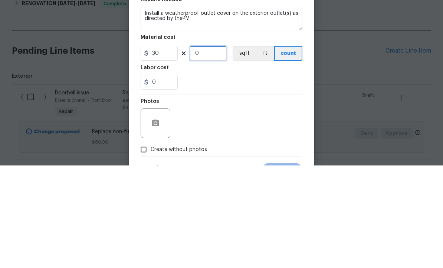
type input "2"
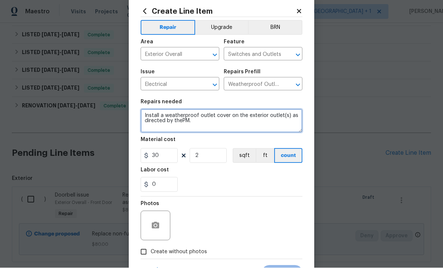
click at [251, 123] on textarea "Install a weatherproof outlet cover on the exterior outlet(s) as directed by th…" at bounding box center [222, 121] width 162 height 24
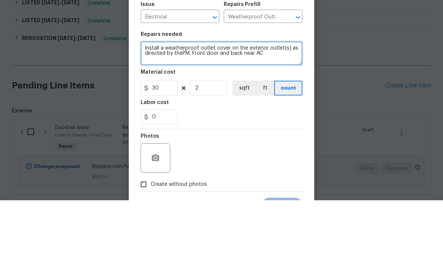
click at [145, 109] on textarea "Install a weatherproof outlet cover on the exterior outlet(s) as directed by th…" at bounding box center [222, 121] width 162 height 24
click at [189, 109] on textarea "Install a weatherproof outlet cover on the exterior outlet(s) as directed by th…" at bounding box center [222, 121] width 162 height 24
click at [188, 109] on textarea "Install a weatherproof outlet cover on the exterior outlet(s) as directed by th…" at bounding box center [222, 121] width 162 height 24
click at [264, 109] on textarea "Install a weatherproof outlet cover on the exterior outlet(s) as directed bFron…" at bounding box center [222, 121] width 162 height 24
type textarea "Install"
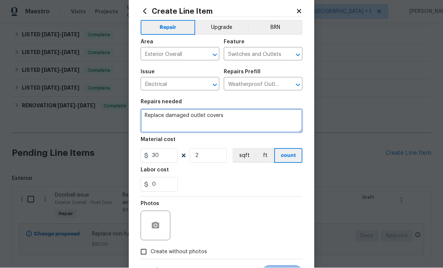
type textarea "Replace damaged outlet covers"
click at [142, 257] on input "Create without photos" at bounding box center [143, 252] width 14 height 14
checkbox input "true"
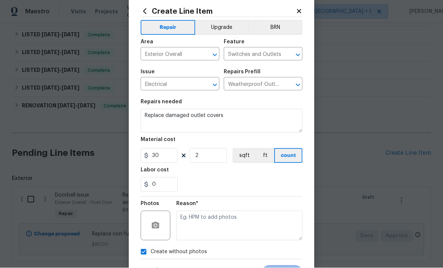
click at [261, 223] on textarea at bounding box center [239, 226] width 126 height 30
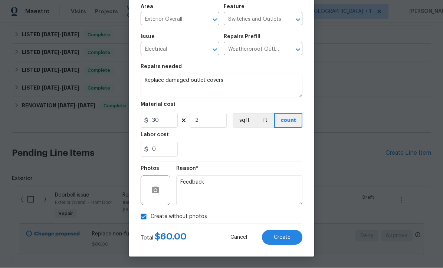
scroll to position [52, 0]
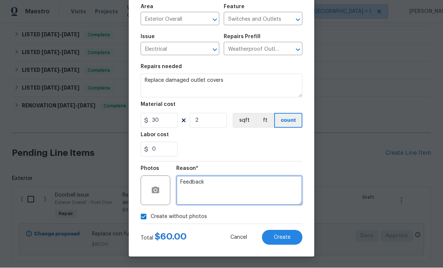
type textarea "Feedback"
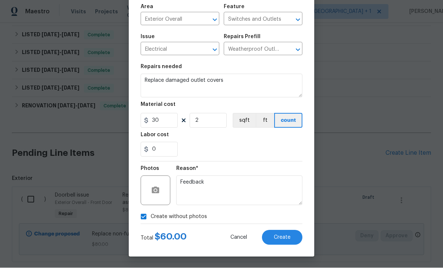
click at [288, 240] on span "Create" at bounding box center [282, 238] width 17 height 6
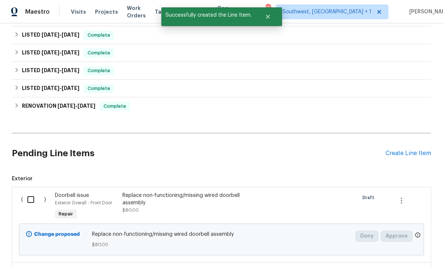
click at [409, 150] on div "Create Line Item" at bounding box center [408, 153] width 46 height 7
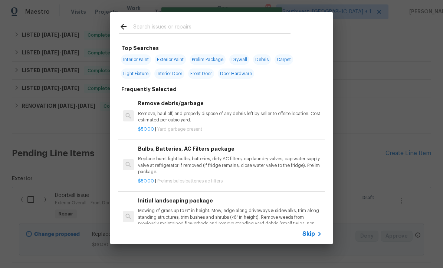
click at [314, 236] on span "Skip" at bounding box center [308, 234] width 13 height 7
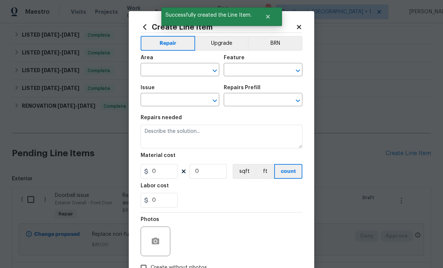
click at [186, 73] on input "text" at bounding box center [170, 70] width 58 height 11
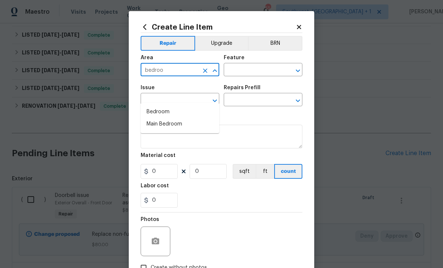
click at [168, 106] on li "Bedroom" at bounding box center [180, 112] width 79 height 12
type input "Bedroom"
click at [265, 69] on input "text" at bounding box center [253, 70] width 58 height 11
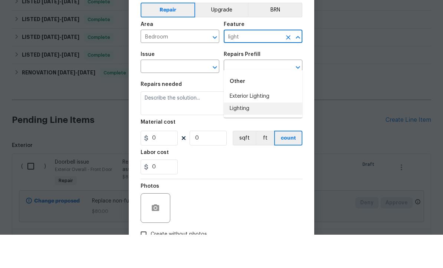
click at [250, 136] on li "Lighting" at bounding box center [263, 142] width 79 height 12
type input "Lighting"
click at [195, 95] on input "text" at bounding box center [170, 100] width 58 height 11
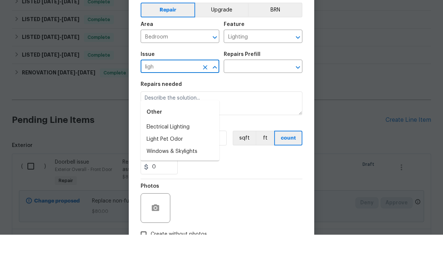
click at [187, 155] on li "Electrical Lighting" at bounding box center [180, 161] width 79 height 12
type input "Electrical Lighting"
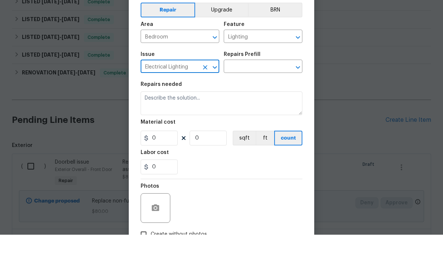
click at [265, 95] on input "text" at bounding box center [253, 100] width 58 height 11
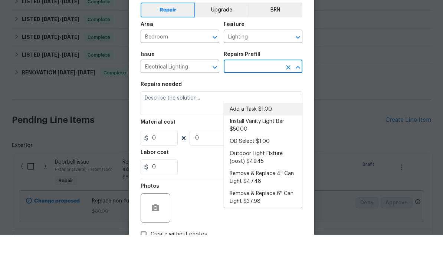
click at [269, 137] on li "Add a Task $1.00" at bounding box center [263, 143] width 79 height 12
type input "Add a Task $1.00"
type textarea "HPM to detail"
type input "1"
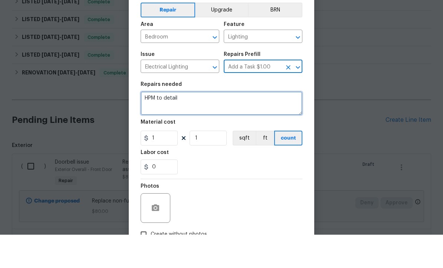
click at [237, 125] on textarea "HPM to detail" at bounding box center [222, 137] width 162 height 24
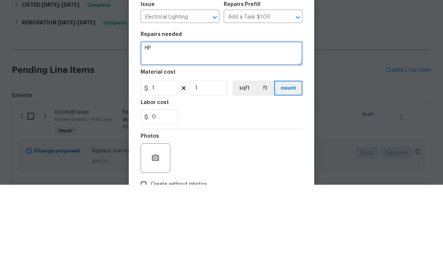
type textarea "H"
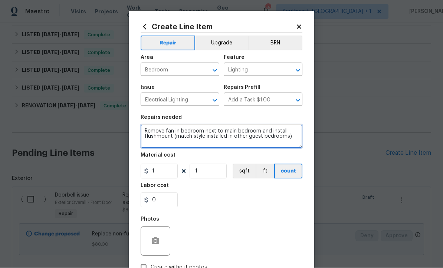
type textarea "Remove fan in bedroom next to main bedroom and install flushmount (match style …"
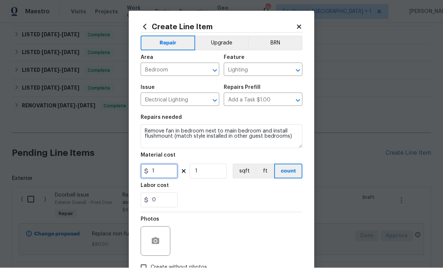
click at [160, 174] on input "1" at bounding box center [159, 171] width 37 height 15
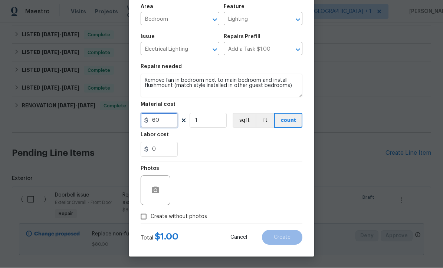
type input "60"
click at [142, 219] on input "Create without photos" at bounding box center [143, 217] width 14 height 14
checkbox input "true"
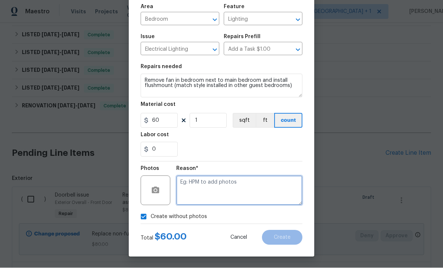
click at [248, 193] on textarea at bounding box center [239, 191] width 126 height 30
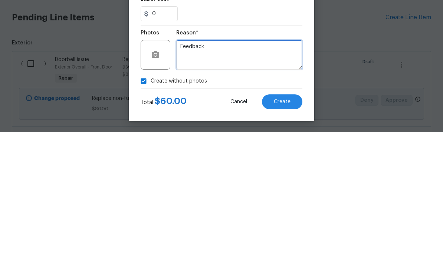
type textarea "Feedback"
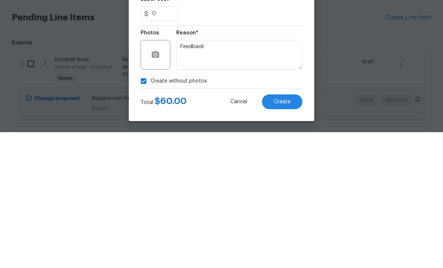
click at [285, 235] on span "Create" at bounding box center [282, 238] width 17 height 6
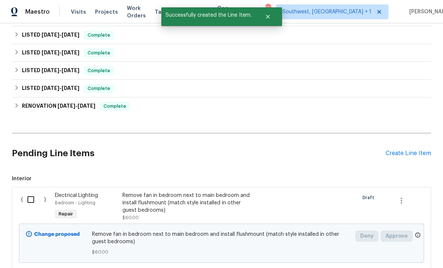
click at [408, 150] on div "Create Line Item" at bounding box center [408, 153] width 46 height 7
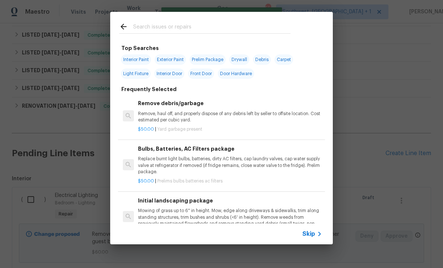
click at [311, 238] on div "Skip" at bounding box center [313, 234] width 22 height 9
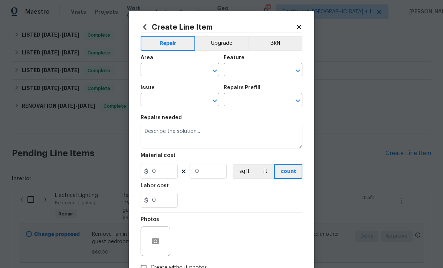
click at [300, 25] on icon at bounding box center [299, 27] width 7 height 7
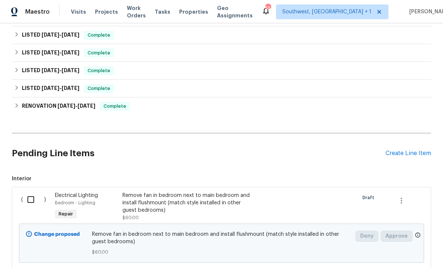
scroll to position [0, 0]
click at [412, 156] on div "Create Line Item" at bounding box center [408, 153] width 46 height 7
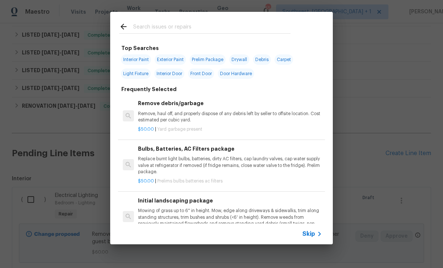
click at [308, 238] on span "Skip" at bounding box center [308, 234] width 13 height 7
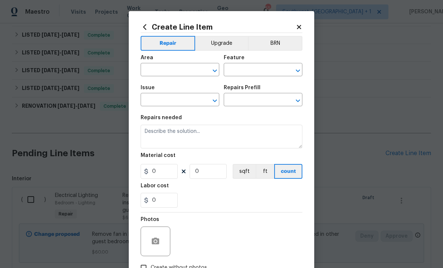
click at [164, 68] on input "text" at bounding box center [170, 70] width 58 height 11
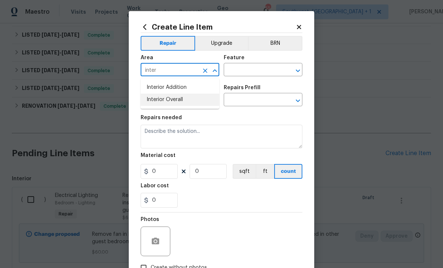
click at [177, 104] on li "Interior Overall" at bounding box center [180, 100] width 79 height 12
type input "Interior Overall"
click at [264, 70] on input "text" at bounding box center [253, 70] width 58 height 11
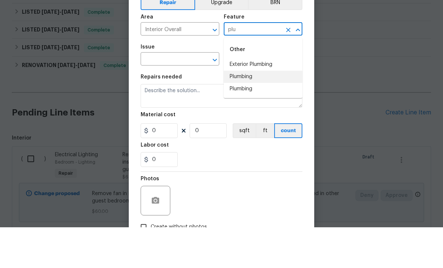
click at [256, 112] on li "Plumbing" at bounding box center [263, 118] width 79 height 12
type input "Plumbing"
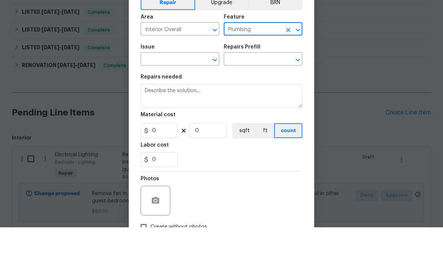
click at [198, 95] on div "​" at bounding box center [180, 100] width 79 height 11
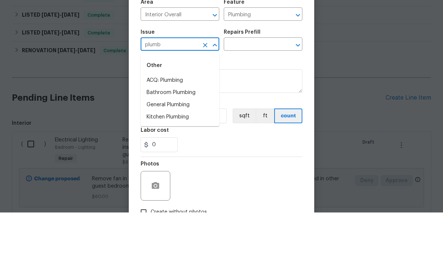
click at [185, 155] on li "General Plumbing" at bounding box center [180, 161] width 79 height 12
type input "General Plumbing"
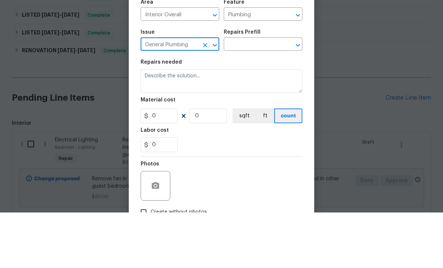
click at [265, 95] on input "text" at bounding box center [253, 100] width 58 height 11
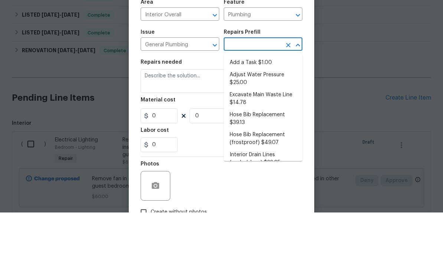
click at [262, 112] on li "Add a Task $1.00" at bounding box center [263, 118] width 79 height 12
type input "Add a Task $1.00"
type textarea "HPM to detail"
type input "1"
type input "Add a Task $1.00"
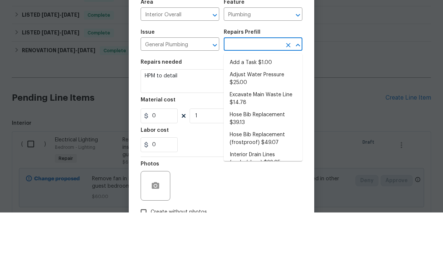
type input "1"
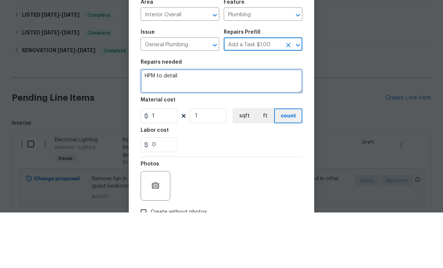
click at [223, 125] on textarea "HPM to detail" at bounding box center [222, 137] width 162 height 24
type textarea "H"
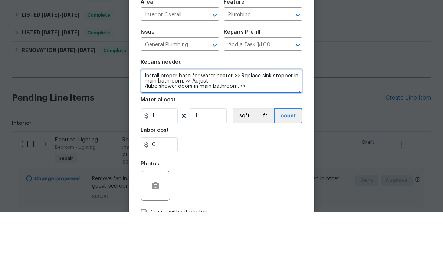
click at [146, 125] on textarea "Install proper base for water heater. >> Replace sink stopper in main bathroom.…" at bounding box center [222, 137] width 162 height 24
click at [275, 125] on textarea "Install proper base for water heater. >> Replace sink stopper in main bathroom.…" at bounding box center [222, 137] width 162 height 24
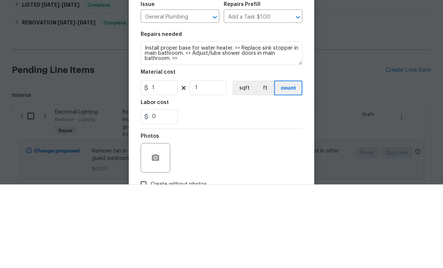
scroll to position [24, 0]
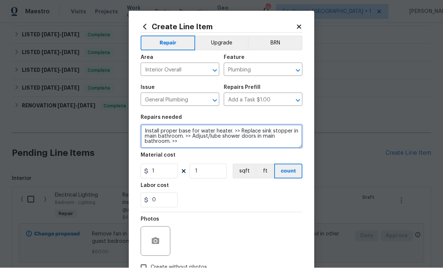
type textarea "Install proper base for water heater. >> Replace sink stopper in main bathroom.…"
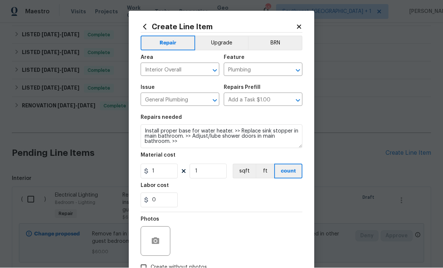
click at [148, 248] on div at bounding box center [156, 242] width 30 height 30
click at [153, 241] on icon "button" at bounding box center [155, 241] width 7 height 7
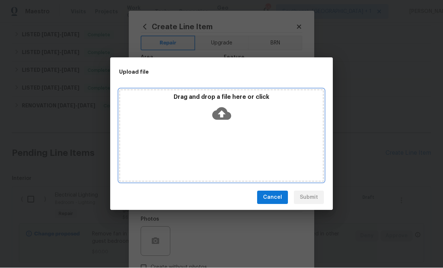
click at [221, 112] on icon at bounding box center [221, 114] width 19 height 19
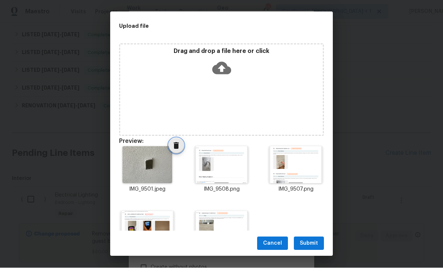
click at [181, 146] on span "Delete" at bounding box center [176, 146] width 15 height 9
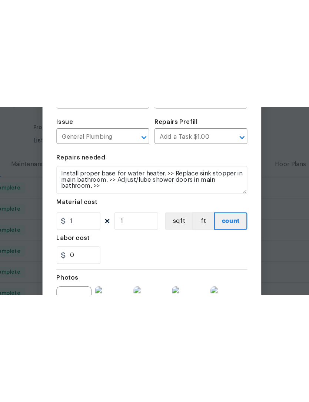
scroll to position [34, 0]
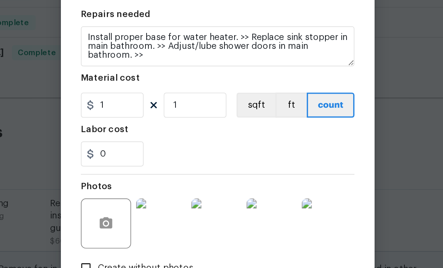
click at [146, 199] on button "button" at bounding box center [155, 208] width 18 height 18
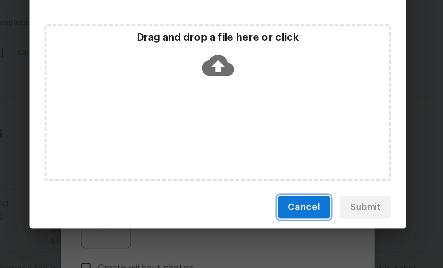
click at [263, 194] on span "Cancel" at bounding box center [272, 198] width 19 height 9
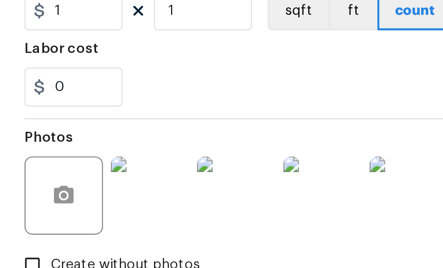
click at [238, 193] on img at bounding box center [253, 208] width 30 height 30
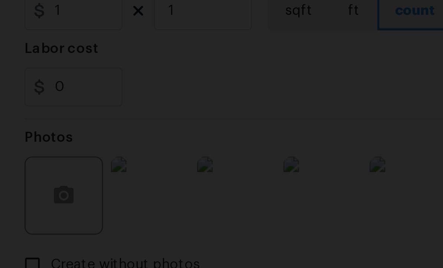
scroll to position [0, 0]
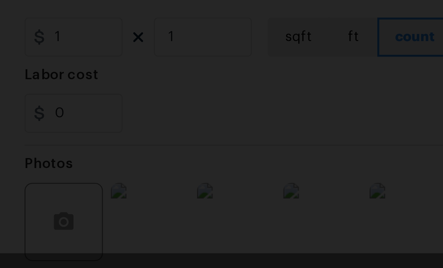
click at [128, 50] on img "Lightbox" at bounding box center [115, 134] width 436 height 264
click at [97, 74] on img "Lightbox" at bounding box center [77, 60] width 876 height 531
click at [103, 72] on img "Lightbox" at bounding box center [77, 60] width 876 height 531
click at [140, 58] on img "Lightbox" at bounding box center [115, 134] width 436 height 264
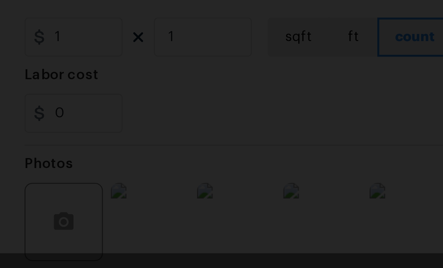
click at [162, 7] on img "Lightbox" at bounding box center [115, 134] width 436 height 264
click at [162, 3] on img "Lightbox" at bounding box center [115, 134] width 436 height 264
click at [163, 4] on img "Lightbox" at bounding box center [42, 107] width 876 height 531
click at [162, 2] on img "Lightbox" at bounding box center [42, 107] width 876 height 531
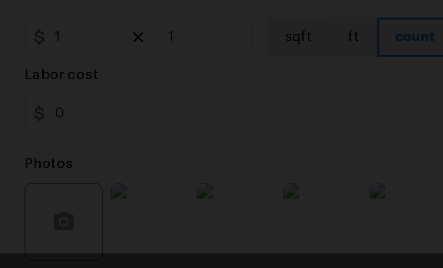
click at [161, 4] on img "Lightbox" at bounding box center [42, 107] width 876 height 531
click at [159, 6] on img "Lightbox" at bounding box center [115, 134] width 436 height 264
click at [163, 6] on img "Lightbox" at bounding box center [115, 134] width 436 height 264
click at [161, 3] on img "Lightbox" at bounding box center [115, 134] width 436 height 264
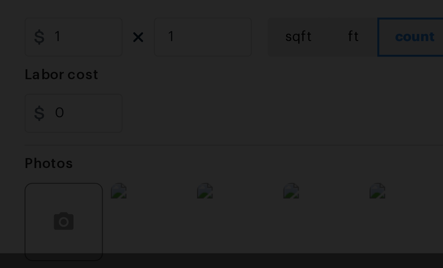
click at [161, 3] on img "Lightbox" at bounding box center [115, 134] width 436 height 264
click at [161, 2] on img "Lightbox" at bounding box center [115, 134] width 436 height 264
click at [161, 9] on img "Lightbox" at bounding box center [115, 134] width 436 height 264
click at [161, 8] on img "Lightbox" at bounding box center [115, 134] width 436 height 264
click at [159, 1] on img "Lightbox" at bounding box center [44, 102] width 876 height 531
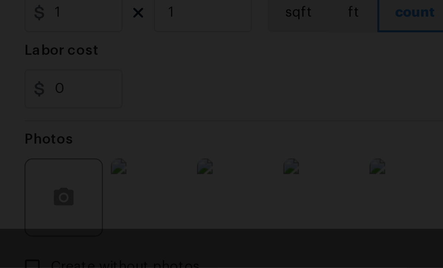
click at [111, 45] on img "Lightbox" at bounding box center [115, 134] width 436 height 264
click at [114, 47] on img "Lightbox" at bounding box center [115, 134] width 436 height 264
click at [132, 47] on img "Lightbox" at bounding box center [92, 53] width 876 height 531
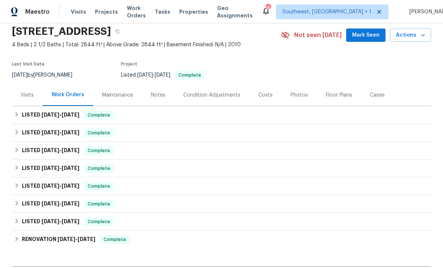
scroll to position [37, 0]
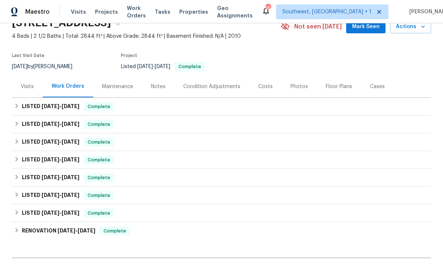
click at [57, 90] on div "Work Orders" at bounding box center [68, 87] width 50 height 22
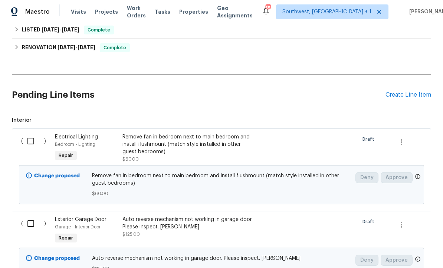
scroll to position [221, 0]
click at [391, 98] on div "Create Line Item" at bounding box center [408, 94] width 46 height 7
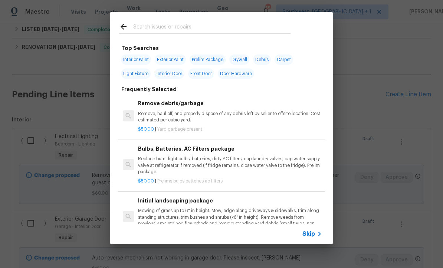
click at [312, 237] on span "Skip" at bounding box center [308, 234] width 13 height 7
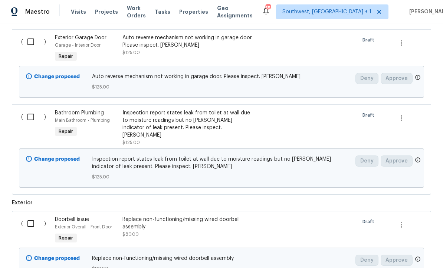
scroll to position [407, 0]
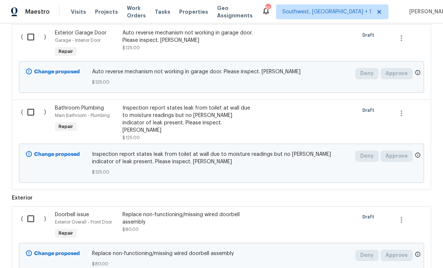
click at [213, 124] on div "Inspection report states leak from toilet at wall due to moisture readings but …" at bounding box center [187, 120] width 131 height 30
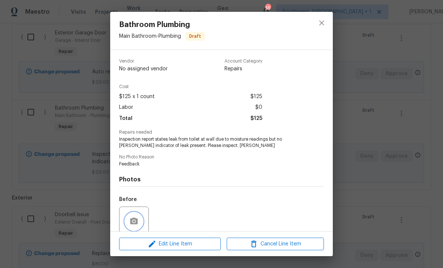
click at [135, 220] on icon "button" at bounding box center [133, 221] width 7 height 7
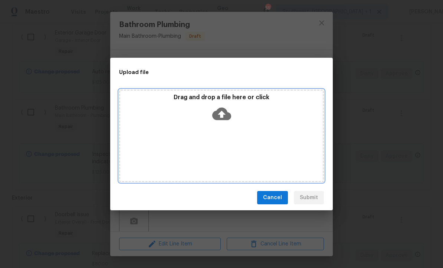
click at [226, 114] on icon at bounding box center [221, 114] width 19 height 13
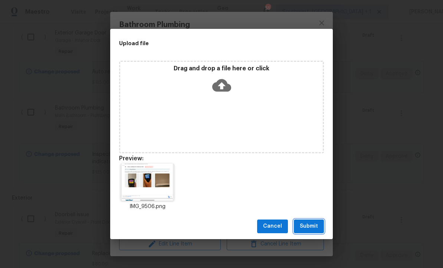
click at [315, 232] on button "Submit" at bounding box center [309, 227] width 30 height 14
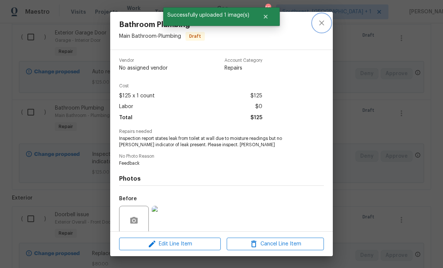
click at [321, 27] on icon "close" at bounding box center [321, 23] width 9 height 9
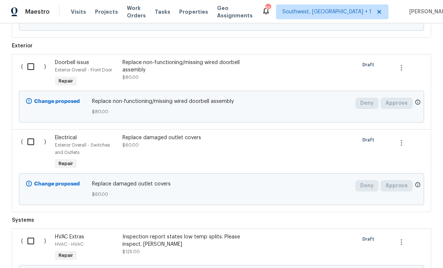
scroll to position [562, 0]
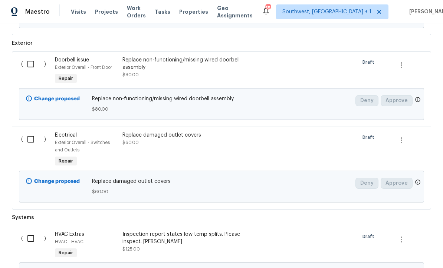
click at [263, 146] on div at bounding box center [272, 150] width 34 height 42
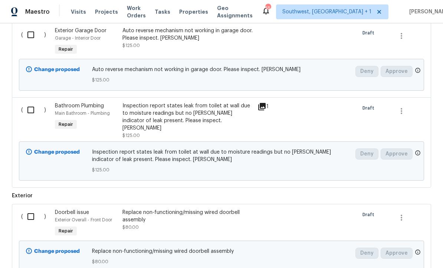
scroll to position [409, 0]
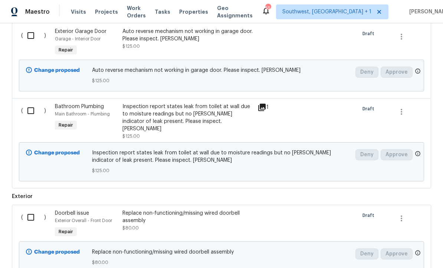
click at [260, 106] on icon at bounding box center [261, 107] width 7 height 7
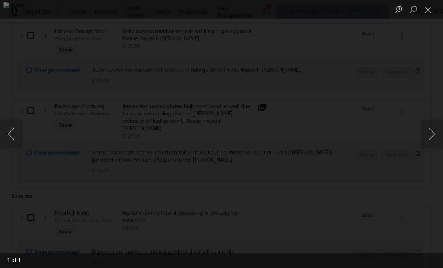
click at [430, 10] on button "Close lightbox" at bounding box center [427, 9] width 15 height 13
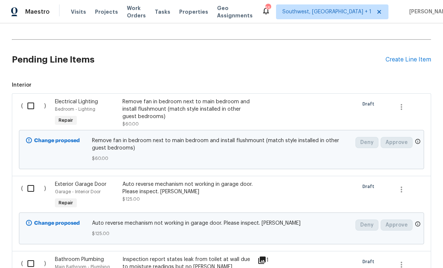
scroll to position [249, 0]
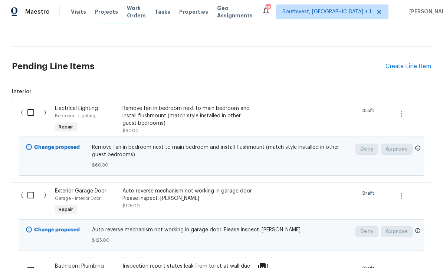
click at [395, 69] on div "Create Line Item" at bounding box center [408, 66] width 46 height 7
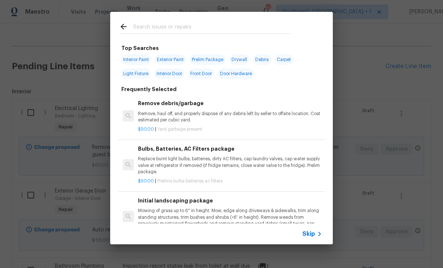
click at [311, 237] on span "Skip" at bounding box center [308, 234] width 13 height 7
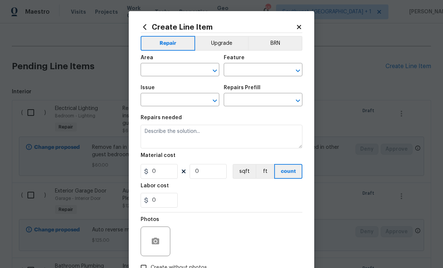
click at [165, 71] on input "text" at bounding box center [170, 70] width 58 height 11
click at [176, 105] on li "Interior Overall" at bounding box center [180, 100] width 79 height 12
type input "Interior Overall"
click at [260, 66] on input "text" at bounding box center [253, 70] width 58 height 11
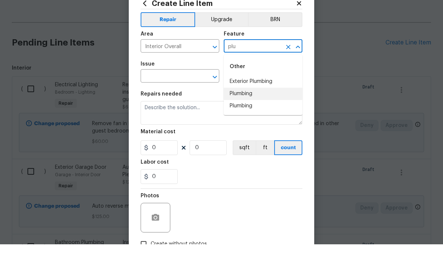
click at [249, 112] on li "Plumbing" at bounding box center [263, 118] width 79 height 12
type input "Plumbing"
click at [190, 95] on input "text" at bounding box center [170, 100] width 58 height 11
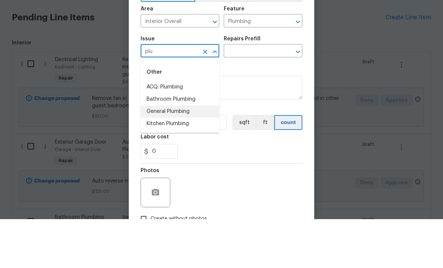
click at [185, 155] on li "General Plumbing" at bounding box center [180, 161] width 79 height 12
type input "General Plumbing"
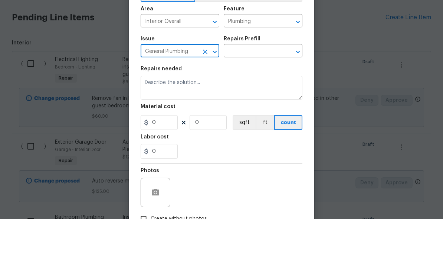
click at [262, 95] on input "text" at bounding box center [253, 100] width 58 height 11
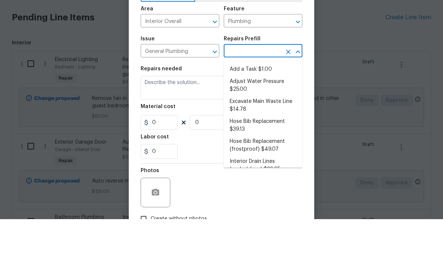
click at [267, 112] on li "Add a Task $1.00" at bounding box center [263, 118] width 79 height 12
type input "Add a Task $1.00"
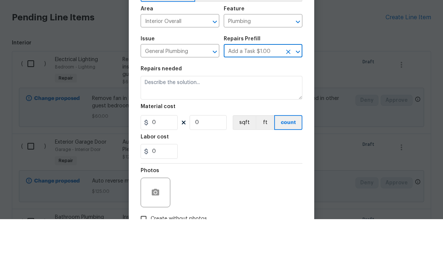
type textarea "HPM to detail"
type input "1"
type input "Add a Task $1.00"
type input "1"
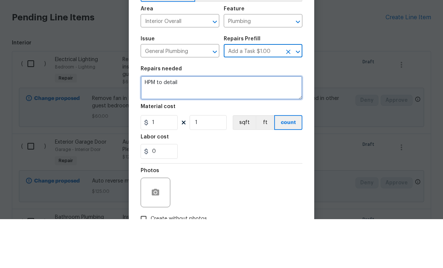
click at [219, 125] on textarea "HPM to detail" at bounding box center [222, 137] width 162 height 24
type textarea "H"
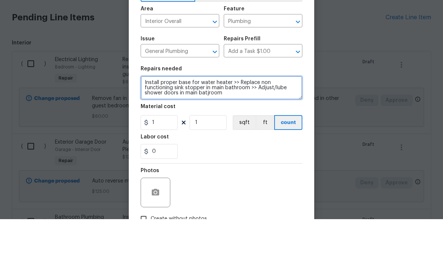
type textarea "Install proper base for water heater >> Replace non functioning sink stopper in…"
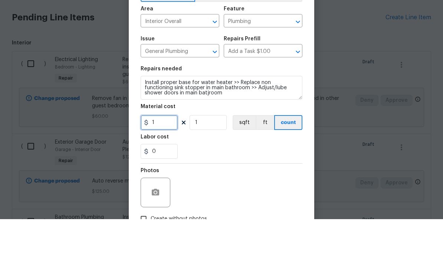
click at [158, 164] on input "1" at bounding box center [159, 171] width 37 height 15
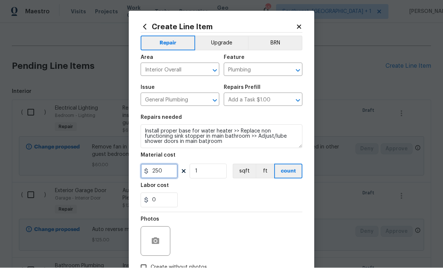
type input "250"
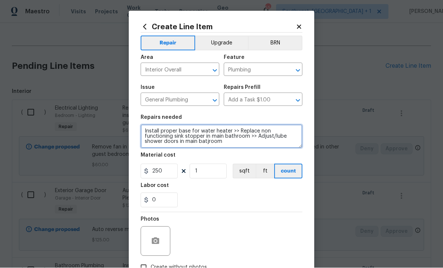
click at [236, 146] on textarea "Install proper base for water heater >> Replace non functioning sink stopper in…" at bounding box center [222, 137] width 162 height 24
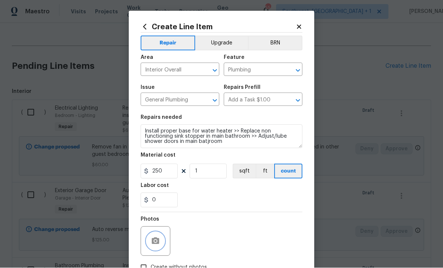
click at [153, 238] on button "button" at bounding box center [155, 242] width 18 height 18
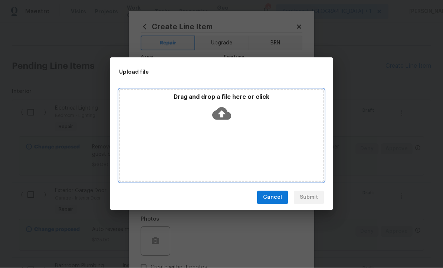
click at [221, 123] on icon at bounding box center [221, 114] width 19 height 19
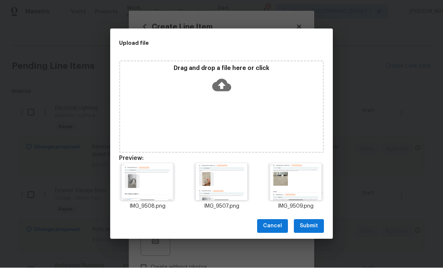
click at [313, 231] on span "Submit" at bounding box center [309, 226] width 18 height 9
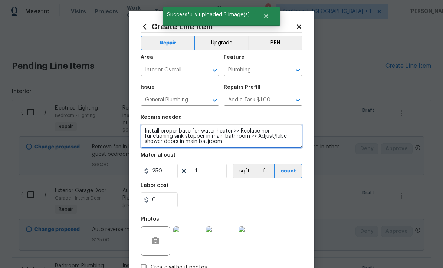
click at [173, 141] on textarea "Install proper base for water heater >> Replace non functioning sink stopper in…" at bounding box center [222, 137] width 162 height 24
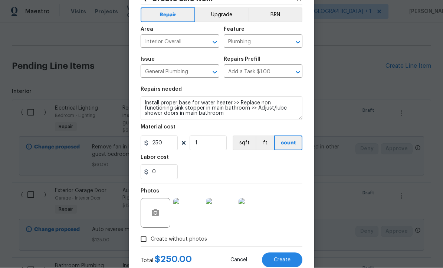
scroll to position [28, 0]
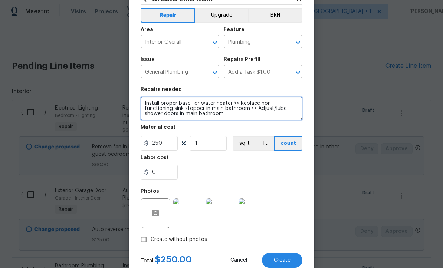
type textarea "Install proper base for water heater >> Replace non functioning sink stopper in…"
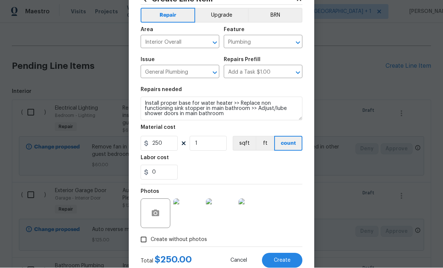
click at [288, 266] on button "Create" at bounding box center [282, 261] width 40 height 15
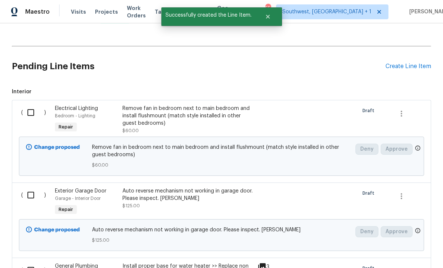
click at [399, 69] on div "Create Line Item" at bounding box center [408, 66] width 46 height 7
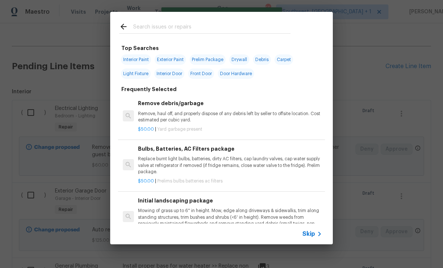
click at [317, 239] on icon at bounding box center [319, 234] width 9 height 9
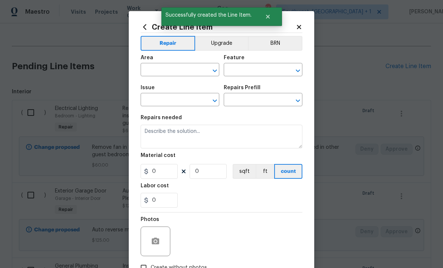
click at [175, 70] on input "text" at bounding box center [170, 70] width 58 height 11
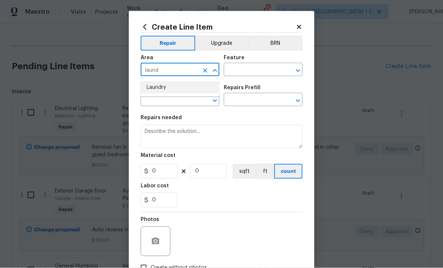
click at [167, 93] on li "Laundry" at bounding box center [180, 88] width 79 height 12
type input "Laundry"
click at [256, 70] on input "text" at bounding box center [253, 70] width 58 height 11
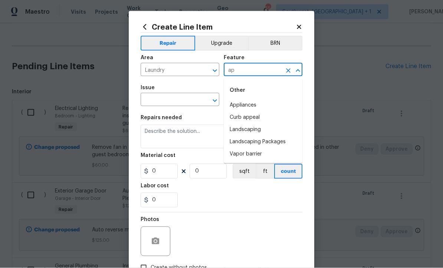
type input "a"
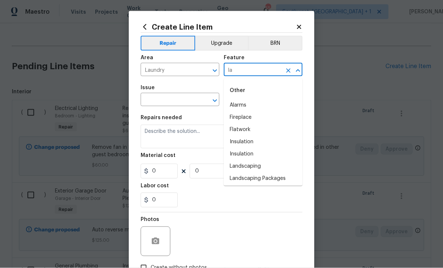
type input "l"
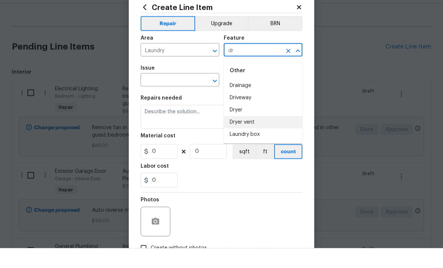
click at [260, 136] on li "Dryer vent" at bounding box center [263, 142] width 79 height 12
type input "Dryer vent"
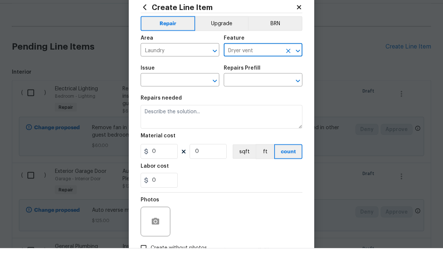
click at [179, 95] on input "text" at bounding box center [170, 100] width 58 height 11
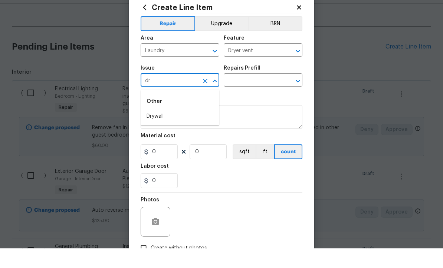
type input "d"
click at [162, 142] on li "Appliances" at bounding box center [180, 148] width 79 height 12
type input "Appliances"
click at [260, 95] on input "text" at bounding box center [253, 100] width 58 height 11
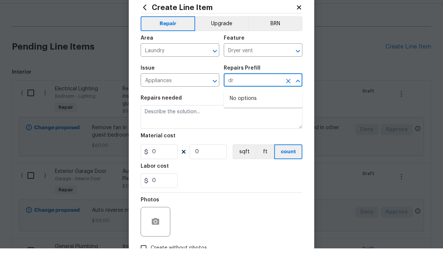
type input "d"
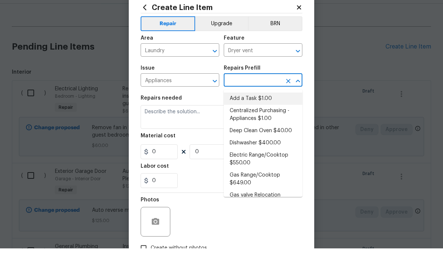
click at [258, 112] on li "Add a Task $1.00" at bounding box center [263, 118] width 79 height 12
type input "Add a Task $1.00"
type input "Appliances"
type textarea "HPM to detail"
type input "1"
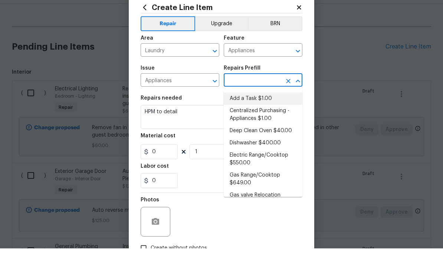
type input "Add a Task $1.00"
type input "1"
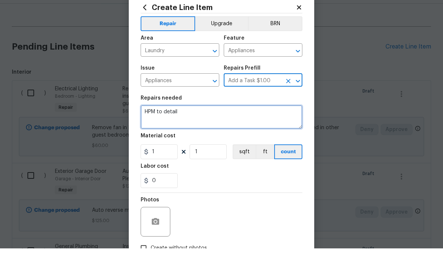
click at [220, 125] on textarea "HPM to detail" at bounding box center [222, 137] width 162 height 24
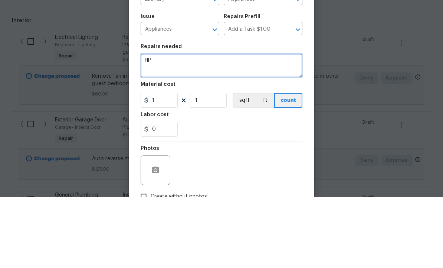
type textarea "H"
type textarea "Clean out dryer vent, including exterior cover"
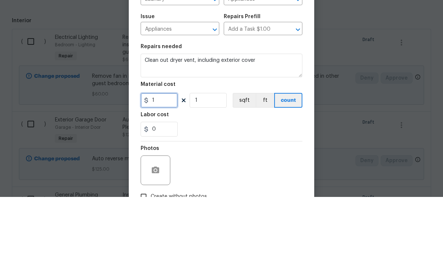
click at [160, 164] on input "1" at bounding box center [159, 171] width 37 height 15
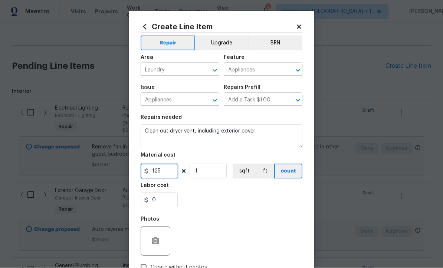
type input "125"
click at [159, 244] on icon "button" at bounding box center [155, 241] width 7 height 7
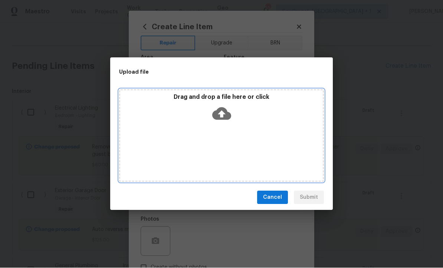
click at [223, 121] on icon at bounding box center [221, 114] width 19 height 13
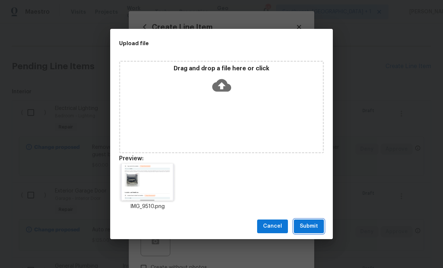
click at [311, 231] on span "Submit" at bounding box center [309, 226] width 18 height 9
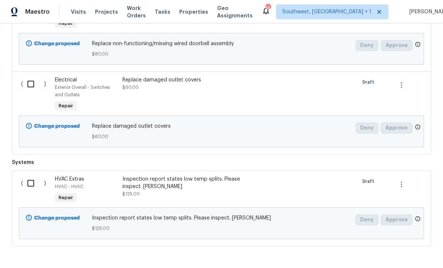
scroll to position [775, 0]
click at [128, 184] on div "Inspection report states low temp splits. Please inspect. Naomi" at bounding box center [187, 183] width 131 height 15
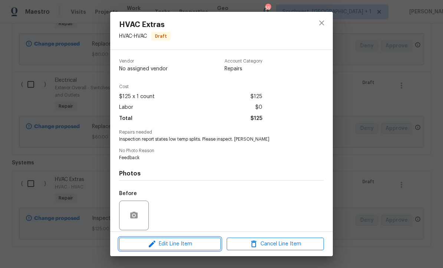
click at [201, 251] on button "Edit Line Item" at bounding box center [170, 244] width 102 height 13
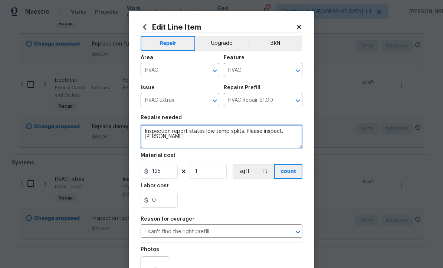
click at [280, 131] on textarea "Inspection report states low temp splits. Please inspect. Naomi" at bounding box center [222, 137] width 162 height 24
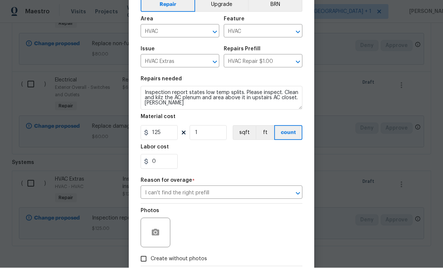
scroll to position [40, 0]
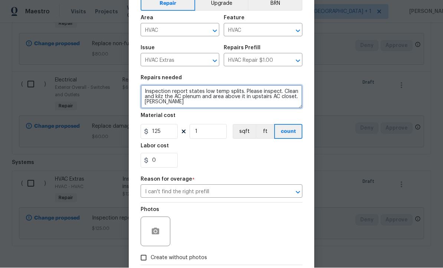
type textarea "Inspection report states low temp splits. Please inspect. Clean and kilz the AC…"
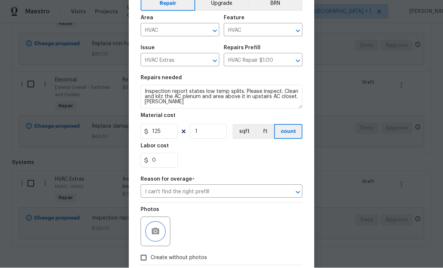
click at [160, 239] on button "button" at bounding box center [155, 232] width 18 height 18
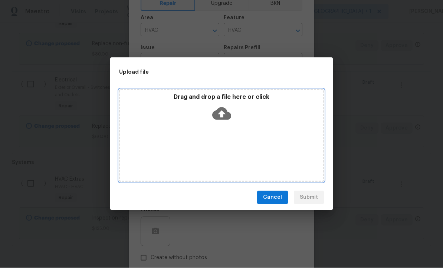
click at [222, 123] on icon at bounding box center [221, 114] width 19 height 19
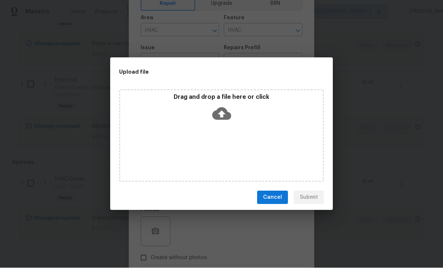
scroll to position [775, 0]
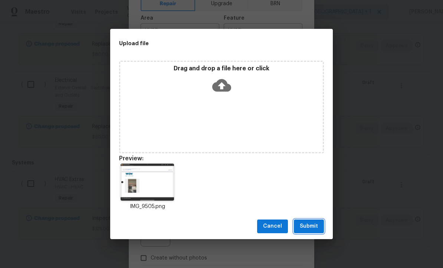
click at [311, 231] on span "Submit" at bounding box center [309, 226] width 18 height 9
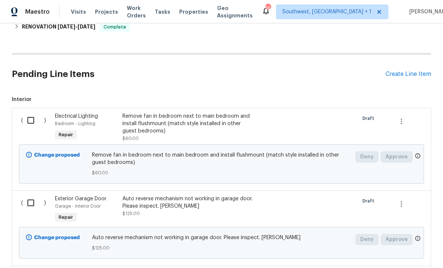
scroll to position [244, 0]
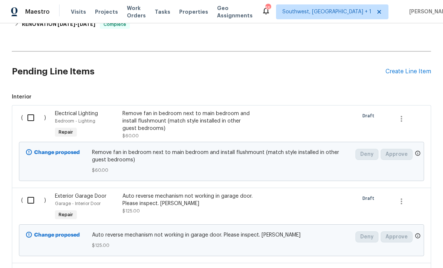
click at [401, 74] on div "Create Line Item" at bounding box center [408, 71] width 46 height 7
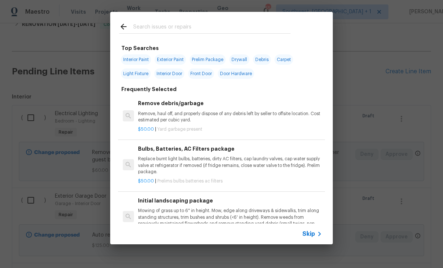
click at [313, 239] on div "Skip" at bounding box center [313, 234] width 22 height 9
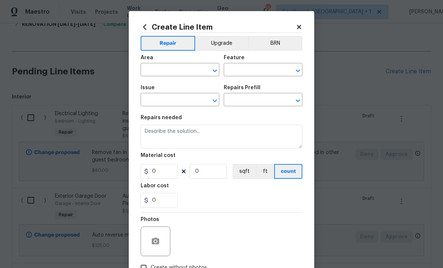
click at [162, 69] on input "text" at bounding box center [170, 70] width 58 height 11
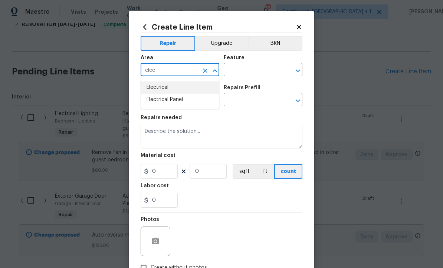
click at [162, 93] on li "Electrical" at bounding box center [180, 88] width 79 height 12
type input "Electrical"
click at [260, 70] on input "text" at bounding box center [253, 70] width 58 height 11
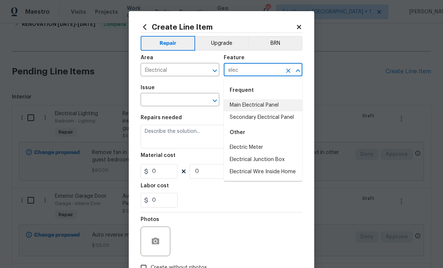
click at [274, 104] on li "Main Electrical Panel" at bounding box center [263, 105] width 79 height 12
type input "Main Electrical Panel"
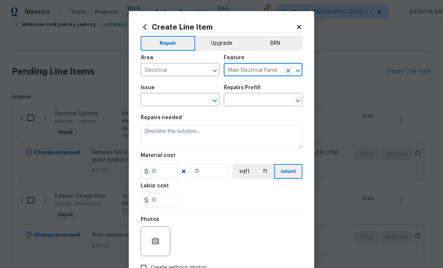
click at [191, 101] on input "text" at bounding box center [170, 100] width 58 height 11
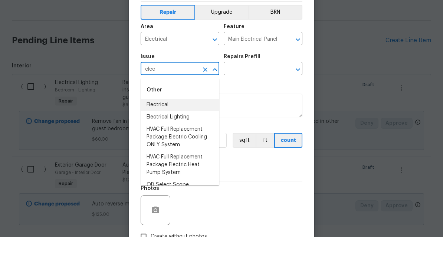
click at [171, 130] on li "Electrical" at bounding box center [180, 136] width 79 height 12
type input "Electrical"
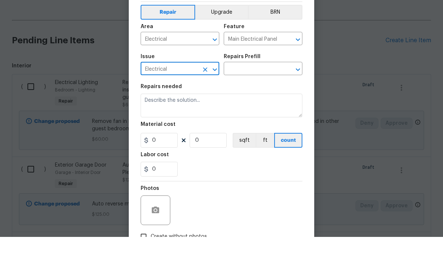
click at [259, 95] on input "text" at bounding box center [253, 100] width 58 height 11
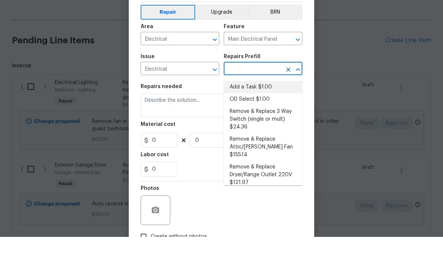
click at [265, 112] on li "Add a Task $1.00" at bounding box center [263, 118] width 79 height 12
type input "Add a Task $1.00"
type textarea "HPM to detail"
type input "1"
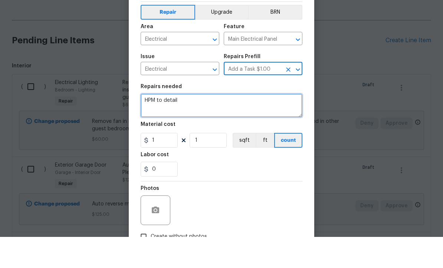
click at [221, 125] on textarea "HPM to detail" at bounding box center [222, 137] width 162 height 24
type textarea "H"
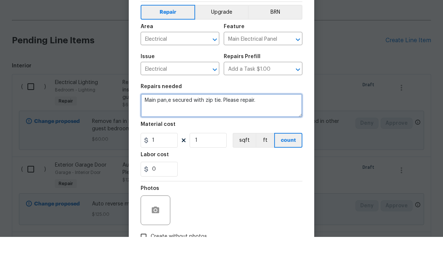
click at [144, 125] on textarea "Main pan,e secured with zip tie. Please repair." at bounding box center [222, 137] width 162 height 24
click at [214, 125] on textarea "Per inspection report Main pan,e secured with zip tie. Please repair." at bounding box center [222, 137] width 162 height 24
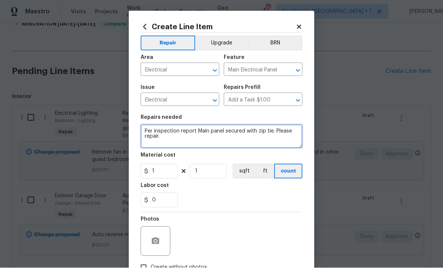
type textarea "Per inspection report Main panel secured with zip tie. Please repair."
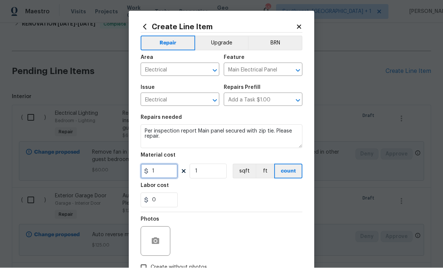
click at [175, 179] on input "1" at bounding box center [159, 171] width 37 height 15
type input "25"
click at [161, 244] on button "button" at bounding box center [155, 242] width 18 height 18
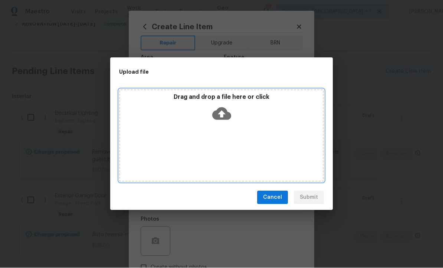
click at [224, 121] on icon at bounding box center [221, 114] width 19 height 13
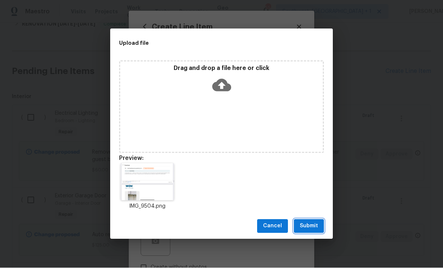
click at [309, 234] on button "Submit" at bounding box center [309, 227] width 30 height 14
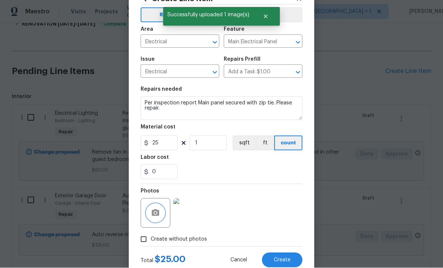
scroll to position [28, 0]
click at [283, 265] on button "Create" at bounding box center [282, 261] width 40 height 15
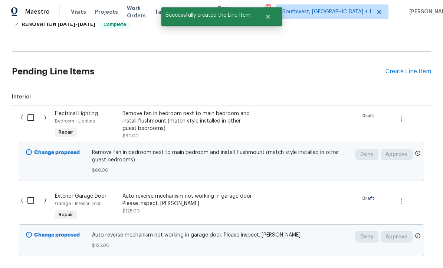
click at [402, 74] on div "Create Line Item" at bounding box center [408, 71] width 46 height 7
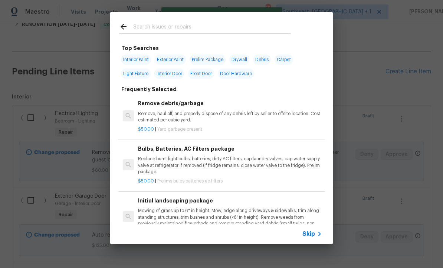
click at [315, 239] on icon at bounding box center [319, 234] width 9 height 9
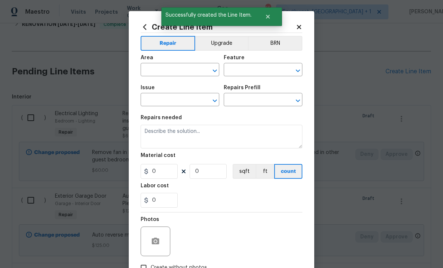
click at [171, 71] on input "text" at bounding box center [170, 70] width 58 height 11
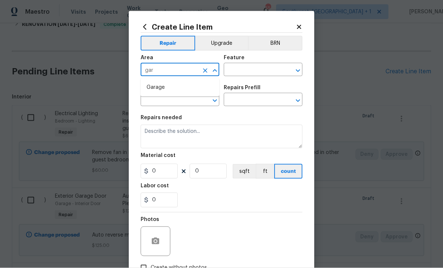
click at [167, 87] on li "Garage" at bounding box center [180, 88] width 79 height 12
type input "Garage"
click at [253, 72] on input "text" at bounding box center [253, 70] width 58 height 11
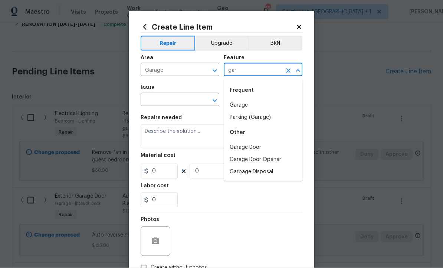
click at [248, 106] on li "Garage" at bounding box center [263, 105] width 79 height 12
type input "Garage"
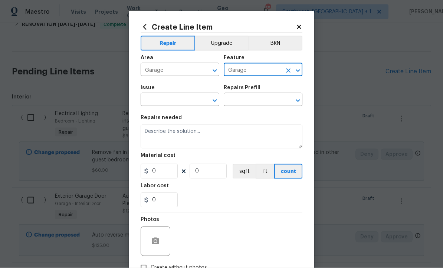
click at [188, 103] on input "text" at bounding box center [170, 100] width 58 height 11
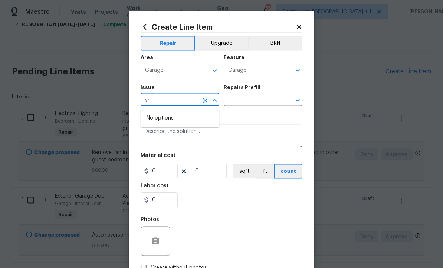
type input "s"
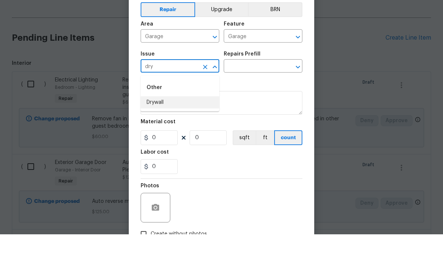
click at [167, 130] on li "Drywall" at bounding box center [180, 136] width 79 height 12
type input "Drywall"
click at [262, 95] on input "text" at bounding box center [253, 100] width 58 height 11
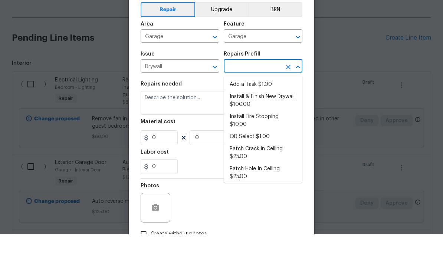
click at [266, 112] on li "Add a Task $1.00" at bounding box center [263, 118] width 79 height 12
type input "Add a Task $1.00"
type input "Walls and Ceiling"
type textarea "HPM to detail"
type input "1"
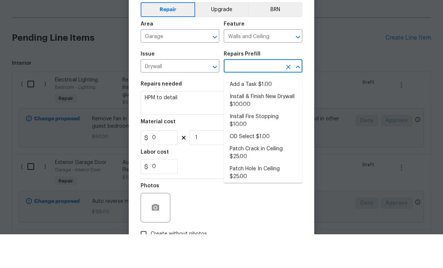
type input "Add a Task $1.00"
type input "1"
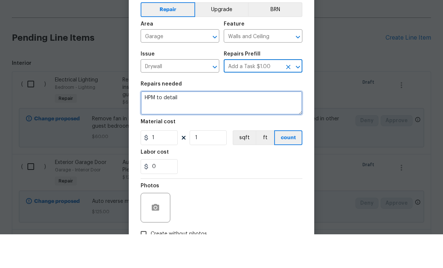
click at [219, 125] on textarea "HPM to detail" at bounding box center [222, 137] width 162 height 24
type textarea "H"
type textarea "P"
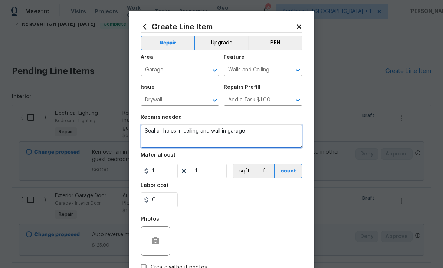
type textarea "Seal all holes in ceiling and wall in garage"
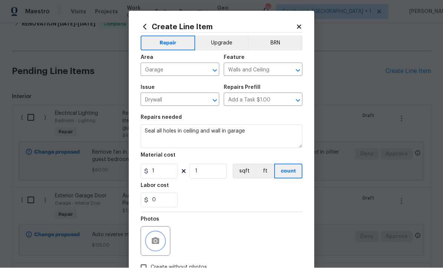
click at [161, 244] on button "button" at bounding box center [155, 242] width 18 height 18
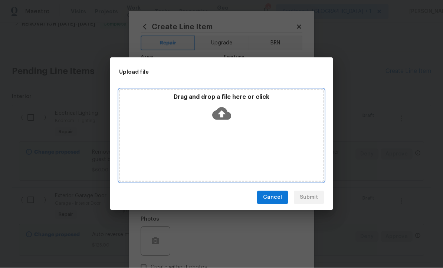
click at [222, 123] on icon at bounding box center [221, 114] width 19 height 19
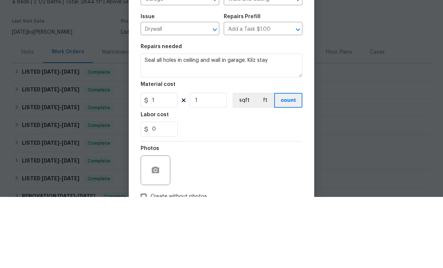
scroll to position [244, 0]
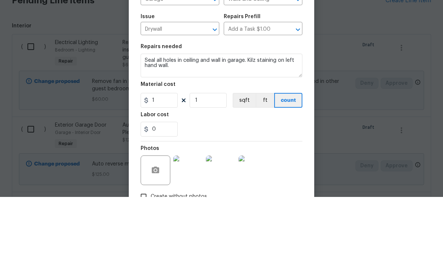
type textarea "Seal all holes in ceiling and wall in garage. Kilz staining on left hand wall."
click at [155, 164] on input "1" at bounding box center [159, 171] width 37 height 15
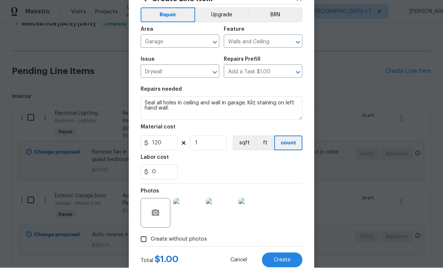
scroll to position [28, 0]
type input "120"
click at [293, 192] on div "Photos" at bounding box center [222, 209] width 162 height 48
click at [281, 268] on button "Create" at bounding box center [282, 261] width 40 height 15
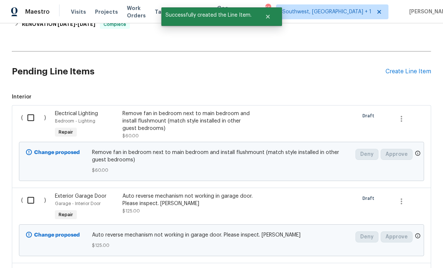
click at [33, 122] on input "checkbox" at bounding box center [33, 118] width 21 height 16
checkbox input "true"
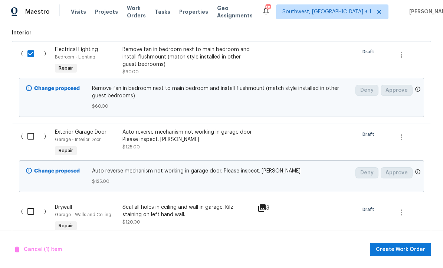
click at [30, 137] on input "checkbox" at bounding box center [33, 137] width 21 height 16
checkbox input "true"
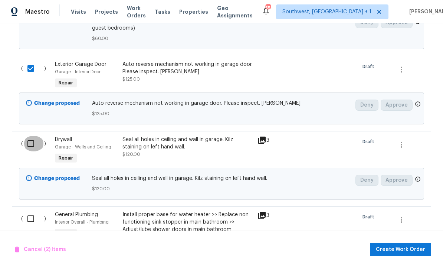
click at [31, 142] on input "checkbox" at bounding box center [33, 144] width 21 height 16
checkbox input "true"
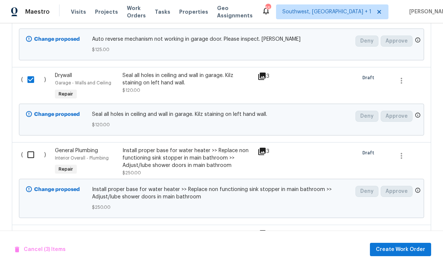
click at [30, 151] on input "checkbox" at bounding box center [33, 155] width 21 height 16
checkbox input "true"
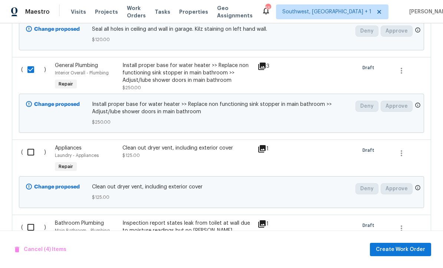
click at [29, 151] on input "checkbox" at bounding box center [33, 153] width 21 height 16
checkbox input "true"
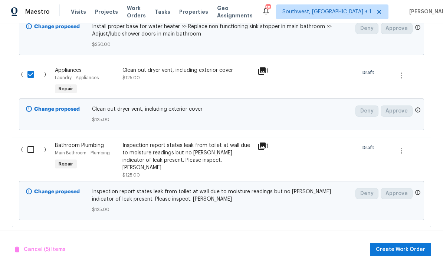
click at [29, 148] on input "checkbox" at bounding box center [33, 150] width 21 height 16
checkbox input "true"
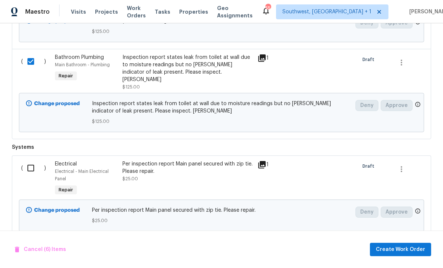
click at [27, 164] on input "checkbox" at bounding box center [33, 169] width 21 height 16
checkbox input "true"
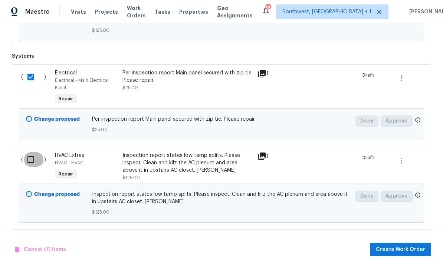
click at [29, 156] on input "checkbox" at bounding box center [33, 160] width 21 height 16
checkbox input "true"
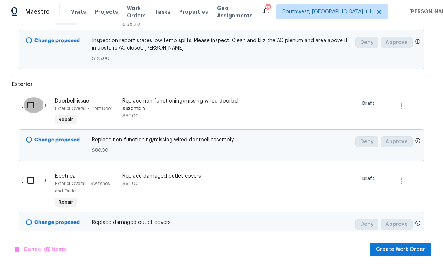
click at [27, 105] on input "checkbox" at bounding box center [33, 106] width 21 height 16
checkbox input "true"
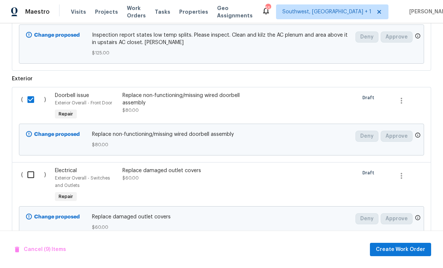
scroll to position [941, 0]
click at [24, 175] on input "checkbox" at bounding box center [33, 176] width 21 height 16
checkbox input "true"
click at [404, 255] on span "Create Work Order" at bounding box center [400, 249] width 49 height 9
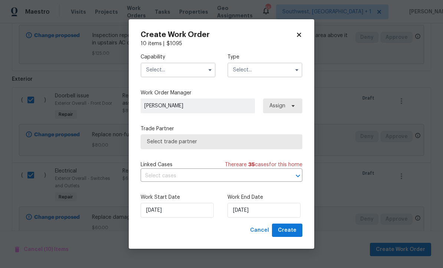
checkbox input "false"
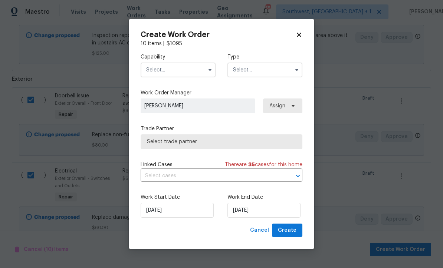
checkbox input "false"
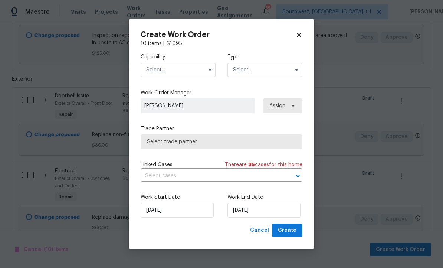
click at [176, 77] on input "text" at bounding box center [178, 70] width 75 height 15
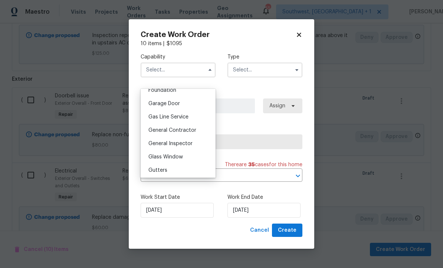
scroll to position [324, 0]
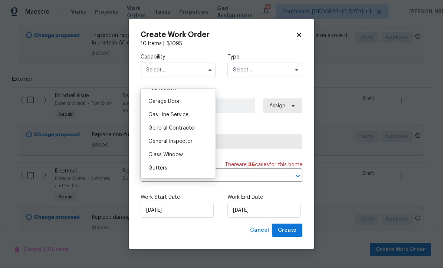
click at [197, 128] on div "General Contractor" at bounding box center [177, 128] width 71 height 13
type input "General Contractor"
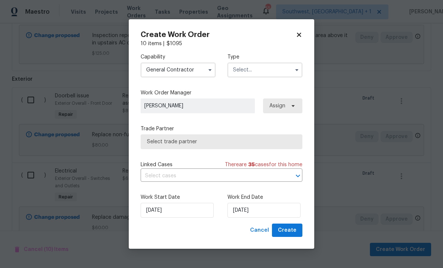
click at [265, 77] on input "text" at bounding box center [264, 70] width 75 height 15
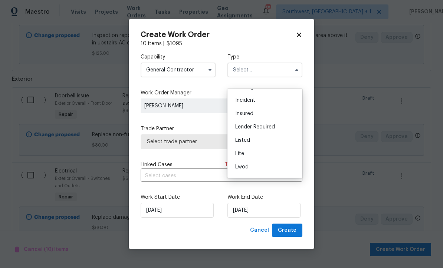
scroll to position [37, 0]
click at [256, 138] on div "Listed" at bounding box center [264, 140] width 71 height 13
type input "Listed"
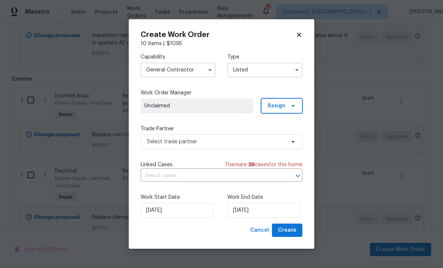
click at [280, 110] on span "Assign" at bounding box center [276, 105] width 18 height 7
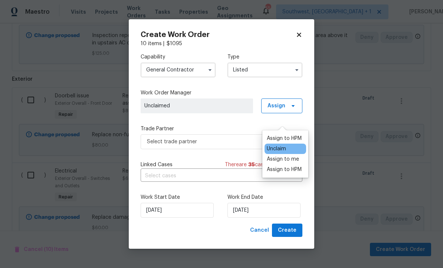
click at [287, 158] on div "Assign to me" at bounding box center [283, 159] width 32 height 7
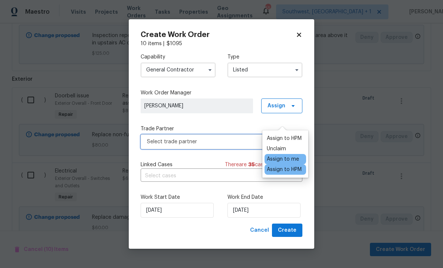
click at [222, 149] on span "Select trade partner" at bounding box center [222, 142] width 162 height 15
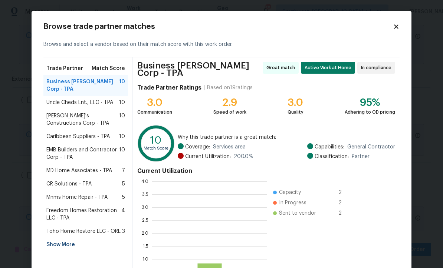
scroll to position [104, 115]
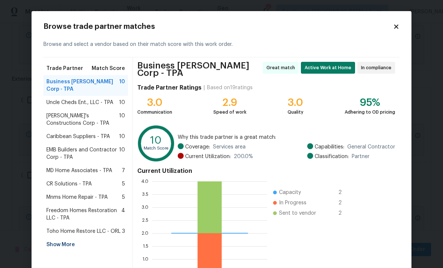
click at [67, 241] on div "Show More" at bounding box center [85, 244] width 85 height 13
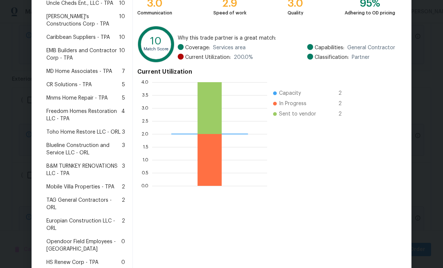
scroll to position [100, 0]
click at [53, 183] on span "Mobile Villa Properties - TPA" at bounding box center [80, 186] width 68 height 7
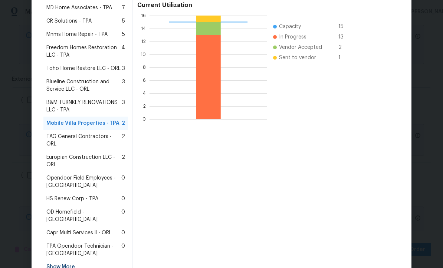
scroll to position [163, 0]
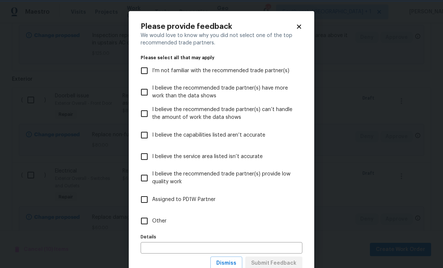
scroll to position [0, 0]
click at [236, 267] on span "Dismiss" at bounding box center [226, 263] width 20 height 9
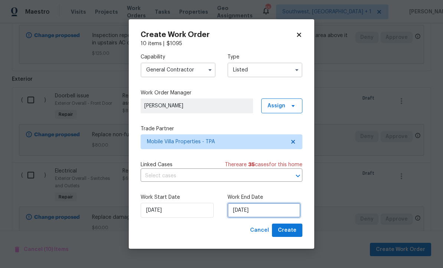
click at [278, 218] on input "[DATE]" at bounding box center [263, 210] width 73 height 15
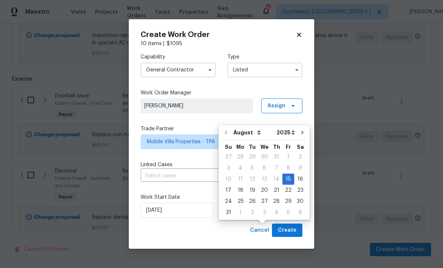
scroll to position [22, 0]
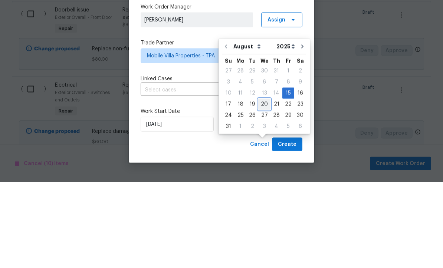
click at [260, 185] on div "20" at bounding box center [264, 190] width 12 height 10
type input "[DATE]"
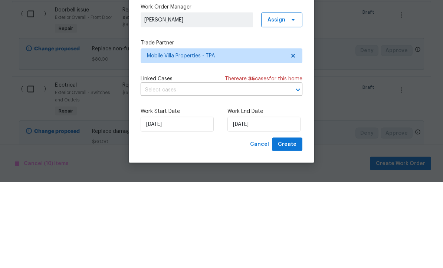
scroll to position [0, 0]
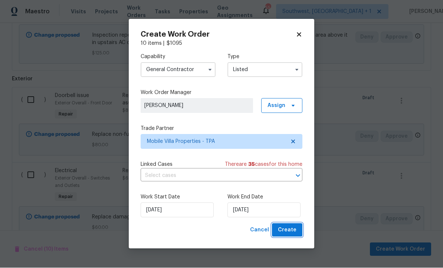
click at [293, 235] on span "Create" at bounding box center [287, 230] width 19 height 9
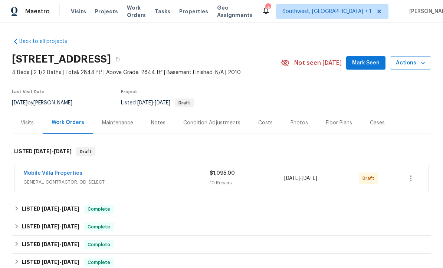
scroll to position [0, 0]
click at [410, 179] on icon "button" at bounding box center [410, 179] width 9 height 9
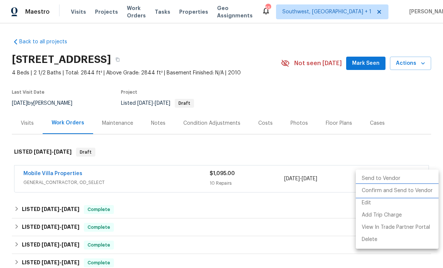
click at [407, 191] on li "Confirm and Send to Vendor" at bounding box center [397, 191] width 83 height 12
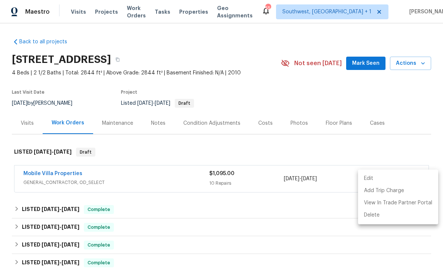
click at [350, 101] on div at bounding box center [221, 134] width 443 height 268
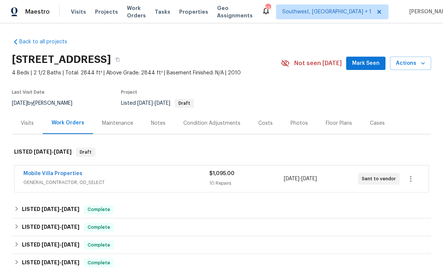
click at [34, 175] on link "Mobile Villa Properties" at bounding box center [52, 173] width 59 height 5
